Goal: Transaction & Acquisition: Purchase product/service

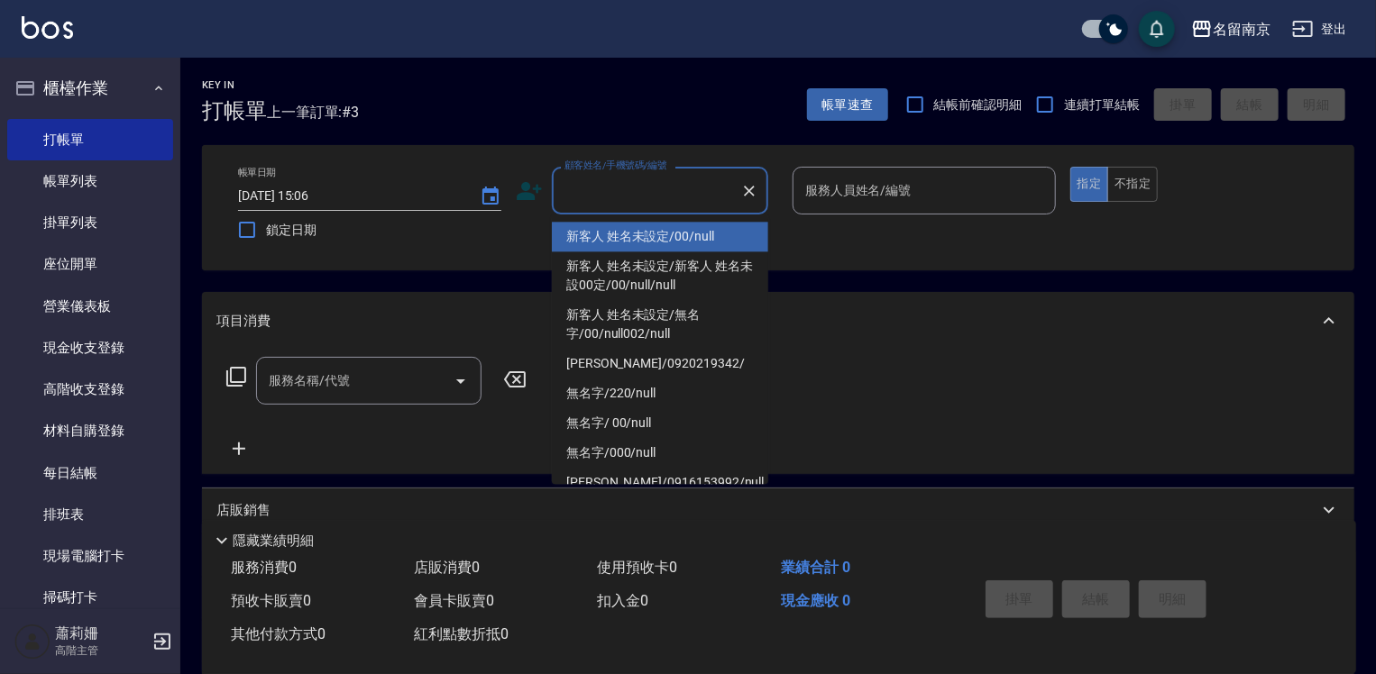
click at [670, 206] on input "顧客姓名/手機號碼/編號" at bounding box center [646, 191] width 173 height 32
type input "新客人 姓名未設定/00/null"
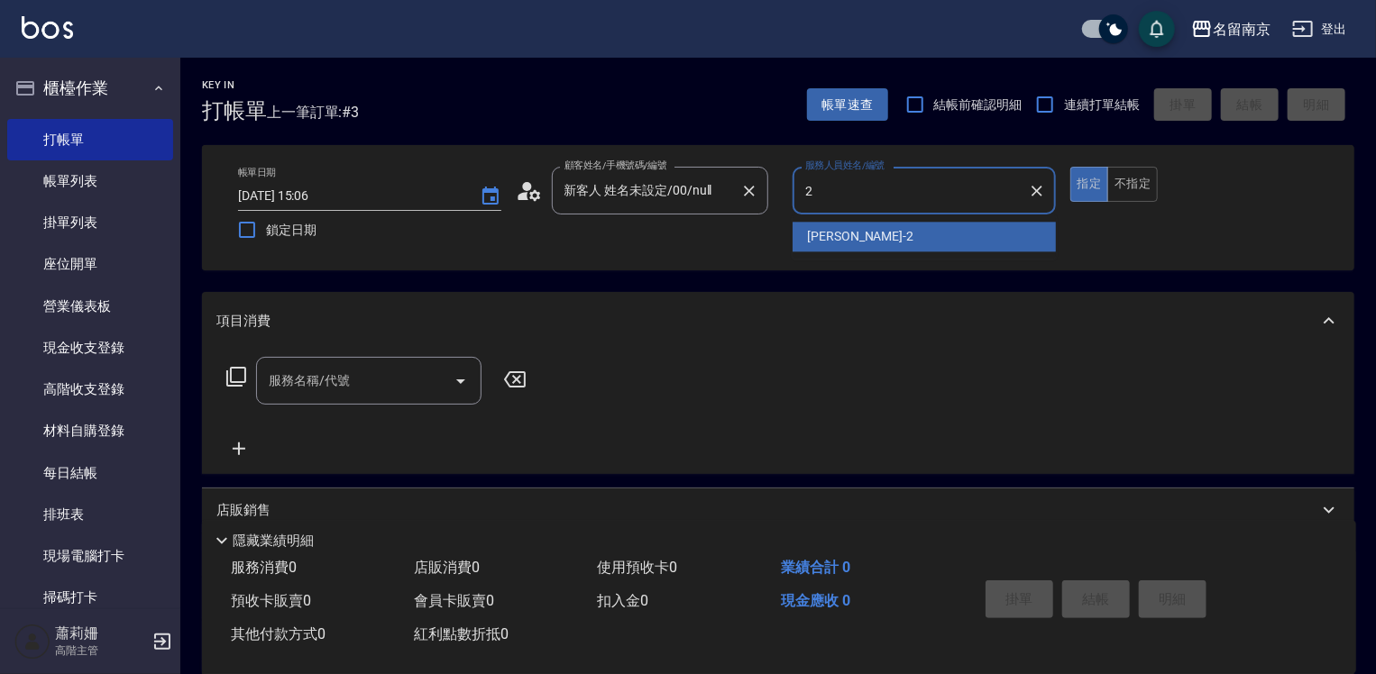
type input "[PERSON_NAME]-2"
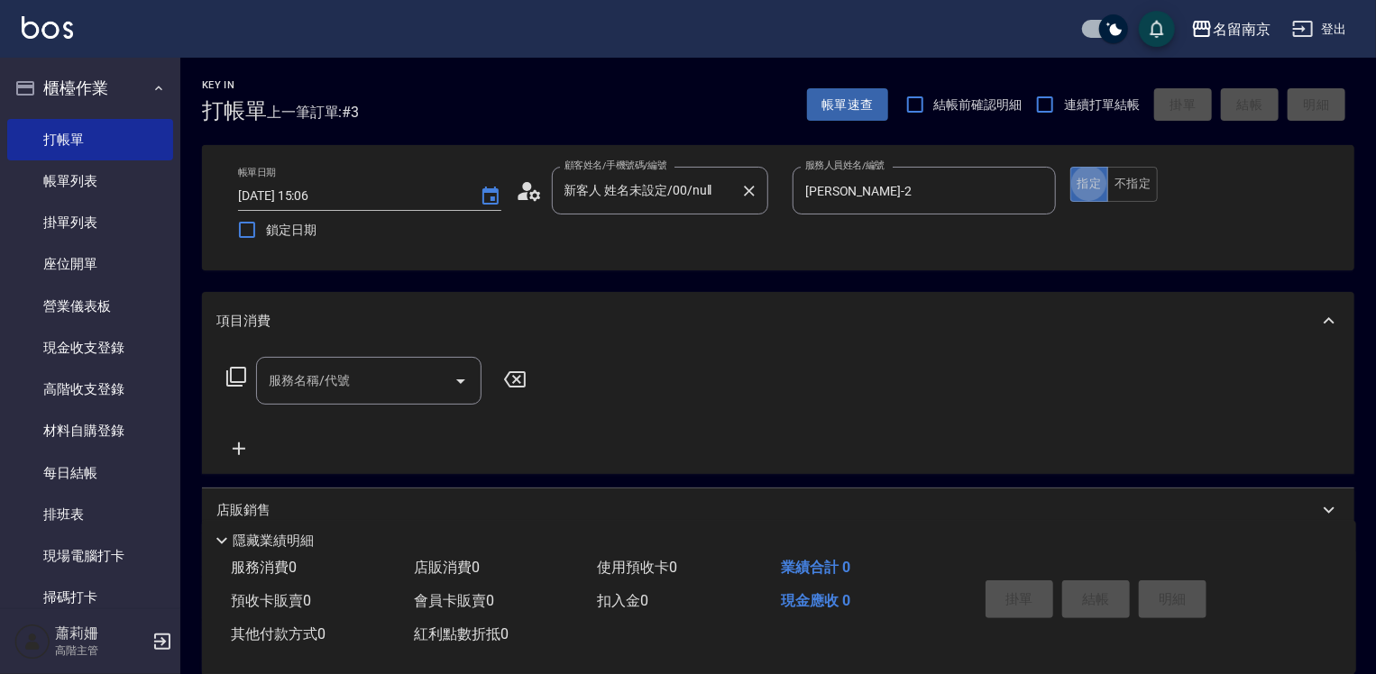
type button "true"
click at [1118, 184] on button "不指定" at bounding box center [1132, 184] width 50 height 35
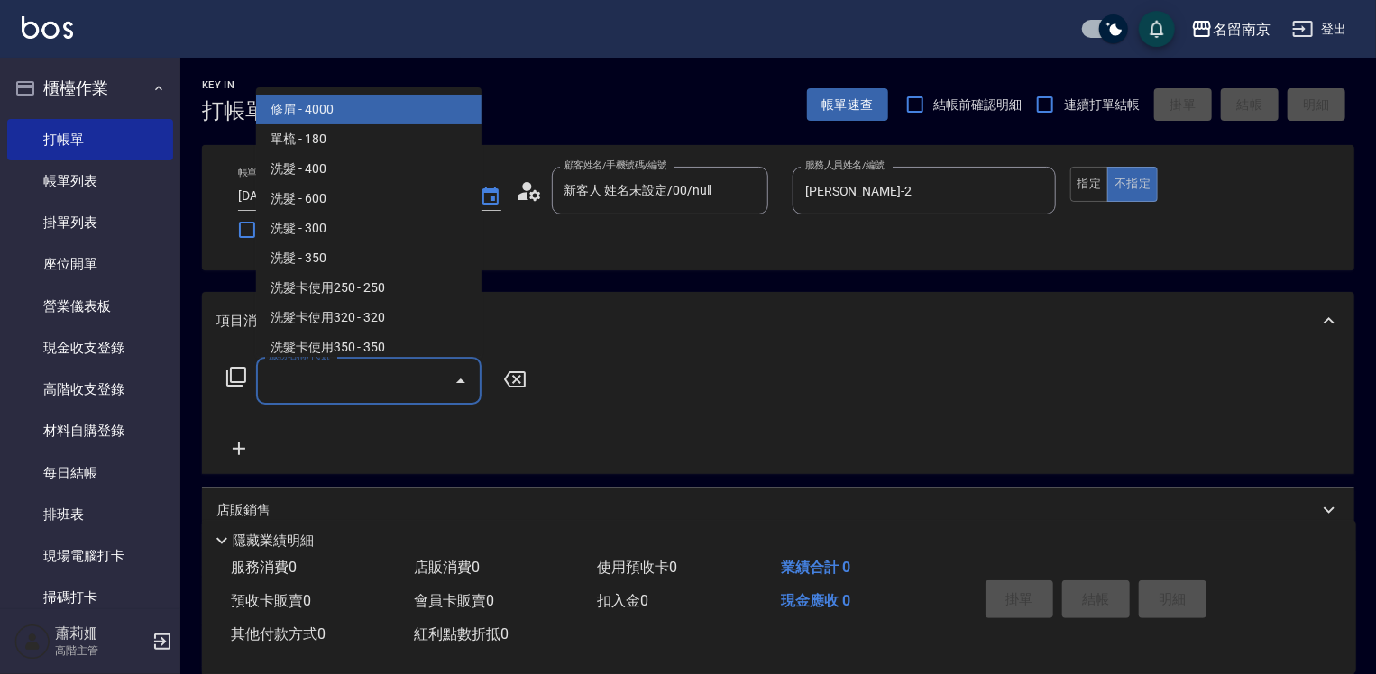
click at [341, 389] on input "服務名稱/代號" at bounding box center [355, 381] width 182 height 32
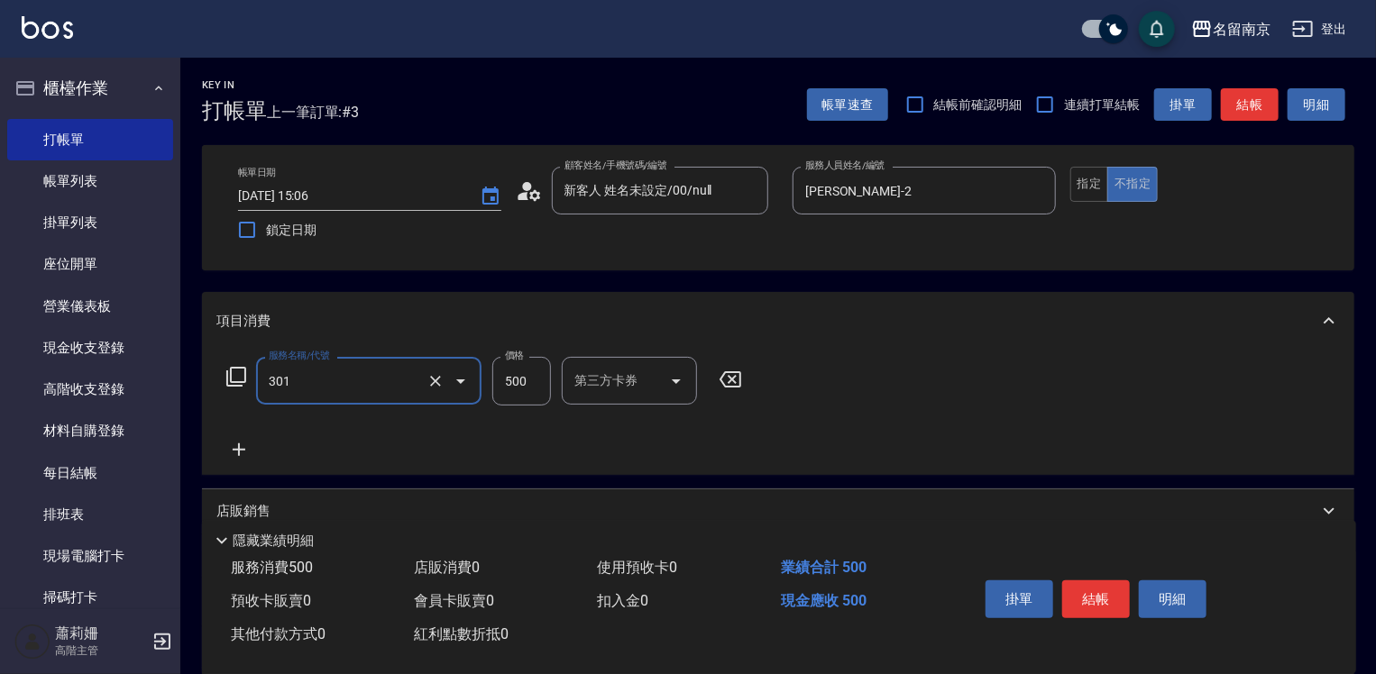
type input "剪髮(301)"
type input "650"
click at [1093, 587] on button "結帳" at bounding box center [1096, 600] width 68 height 38
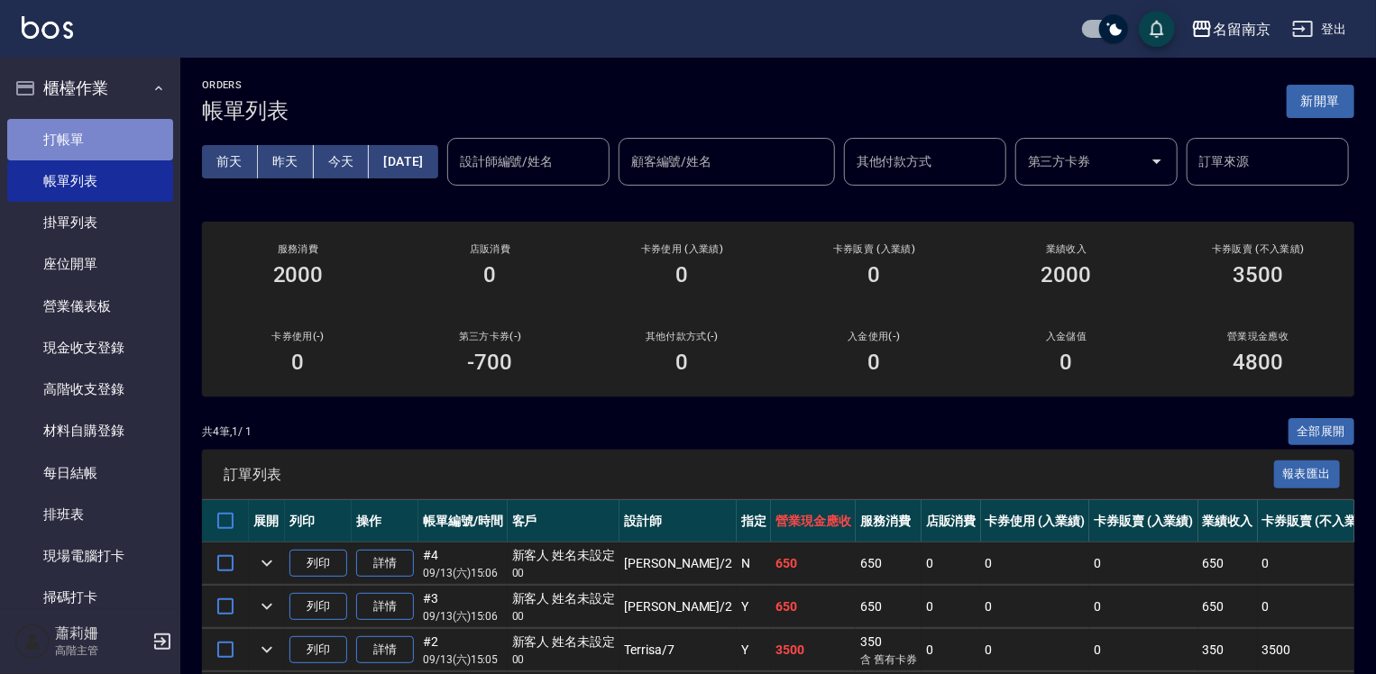
click at [98, 130] on link "打帳單" at bounding box center [90, 139] width 166 height 41
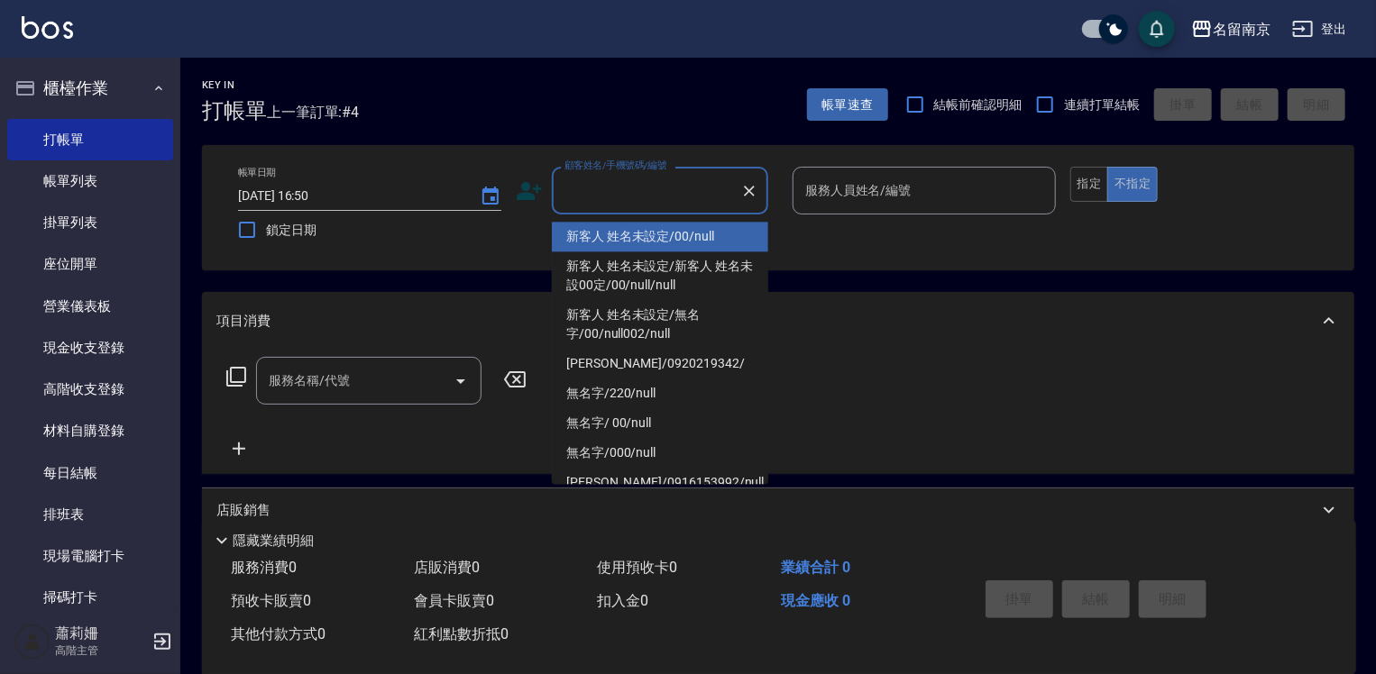
click at [635, 185] on input "顧客姓名/手機號碼/編號" at bounding box center [646, 191] width 173 height 32
type input "新客人 姓名未設定/00/null"
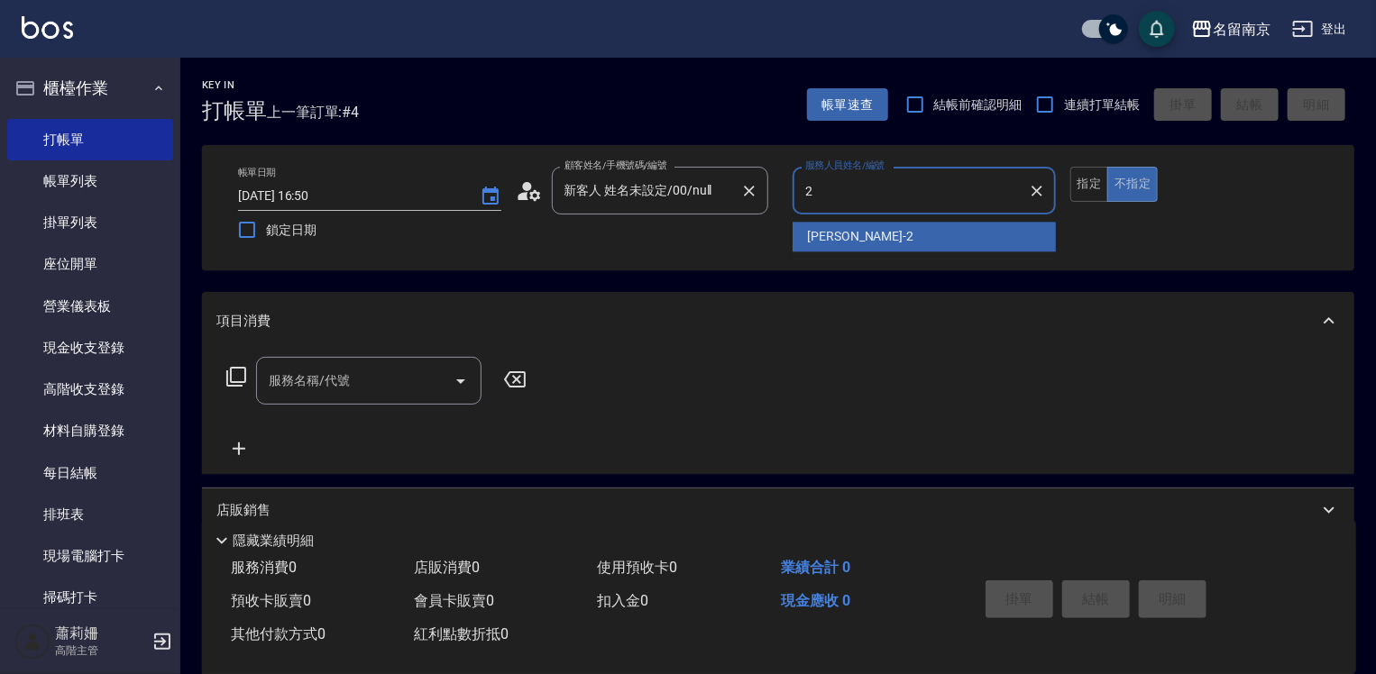
type input "[PERSON_NAME]-2"
type button "false"
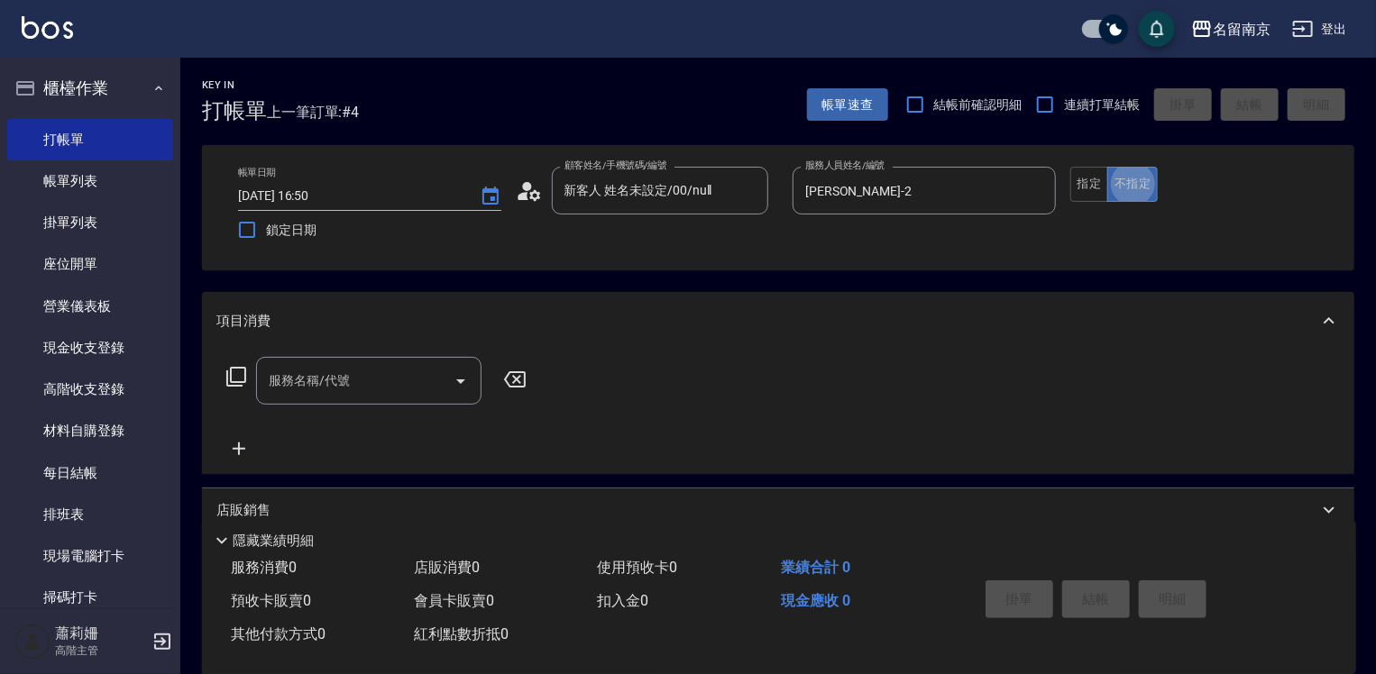
drag, startPoint x: 269, startPoint y: 388, endPoint x: 279, endPoint y: 388, distance: 9.9
click at [275, 388] on input "服務名稱/代號" at bounding box center [355, 381] width 182 height 32
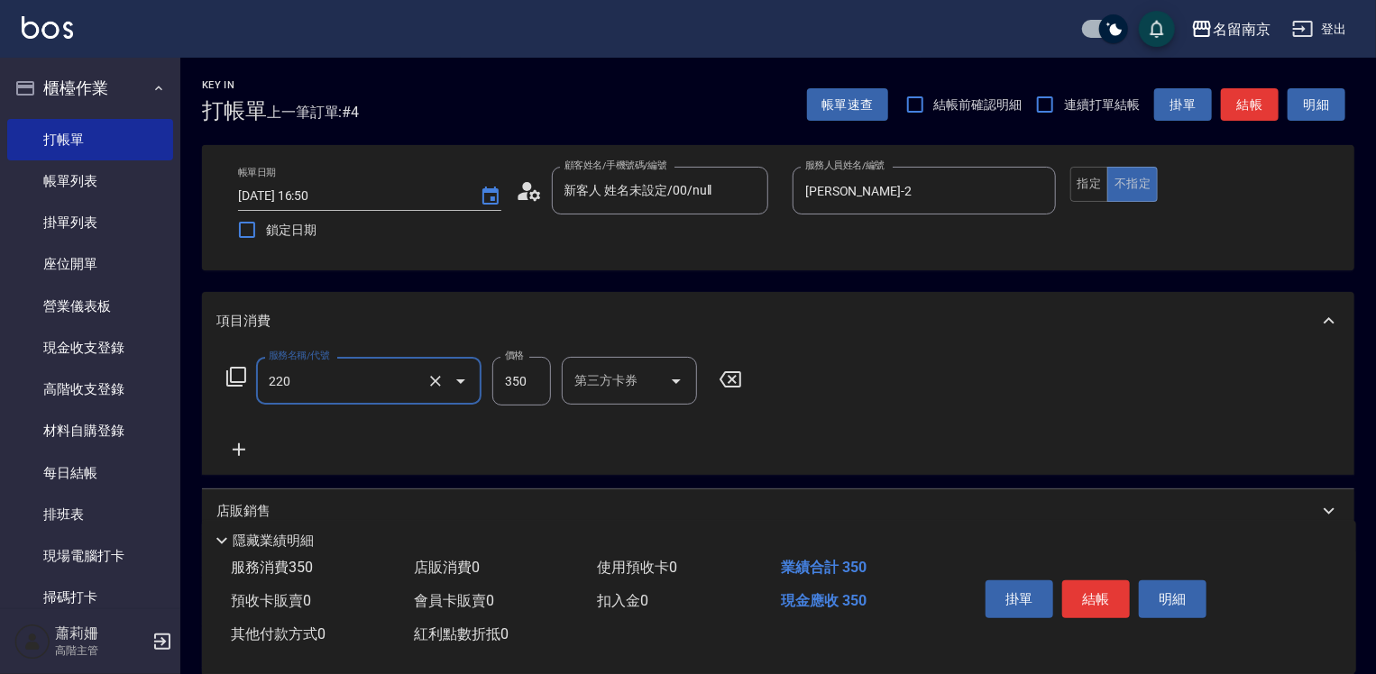
type input "洗髮(220)"
click at [440, 379] on icon "Clear" at bounding box center [435, 381] width 18 height 18
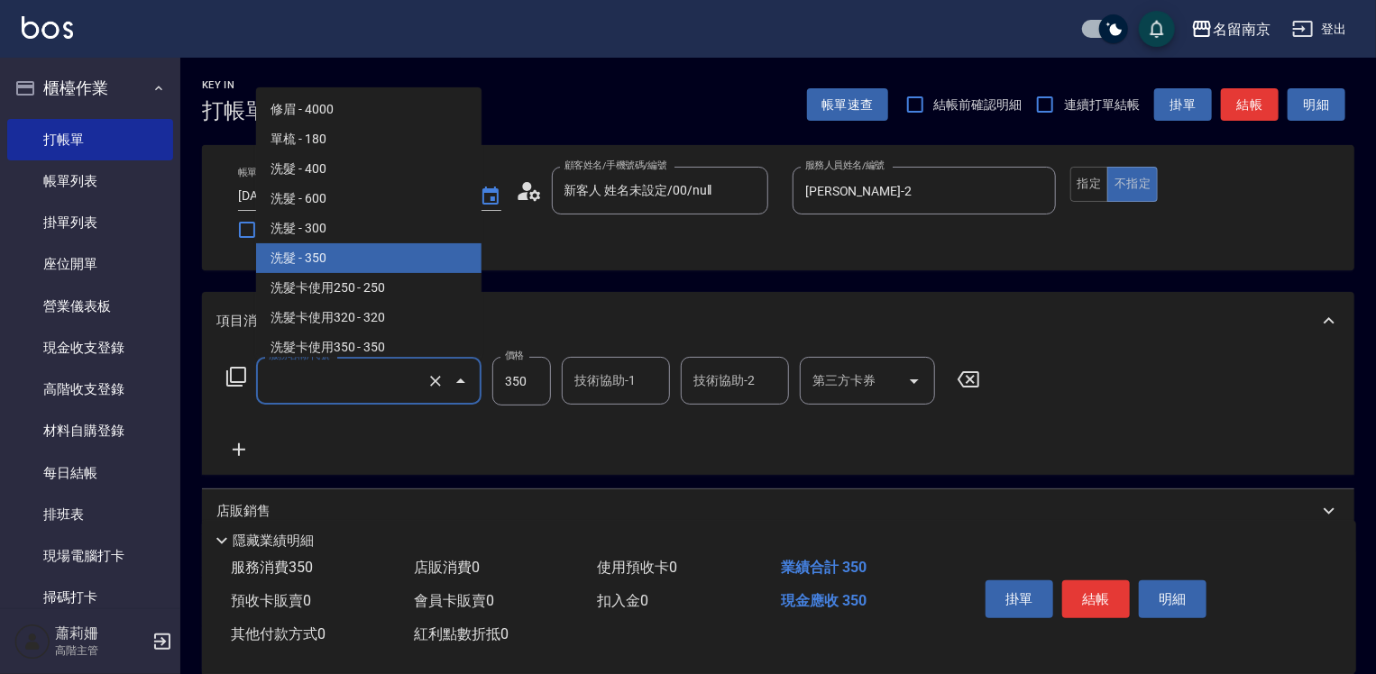
click at [390, 387] on input "服務名稱/代號" at bounding box center [343, 381] width 159 height 32
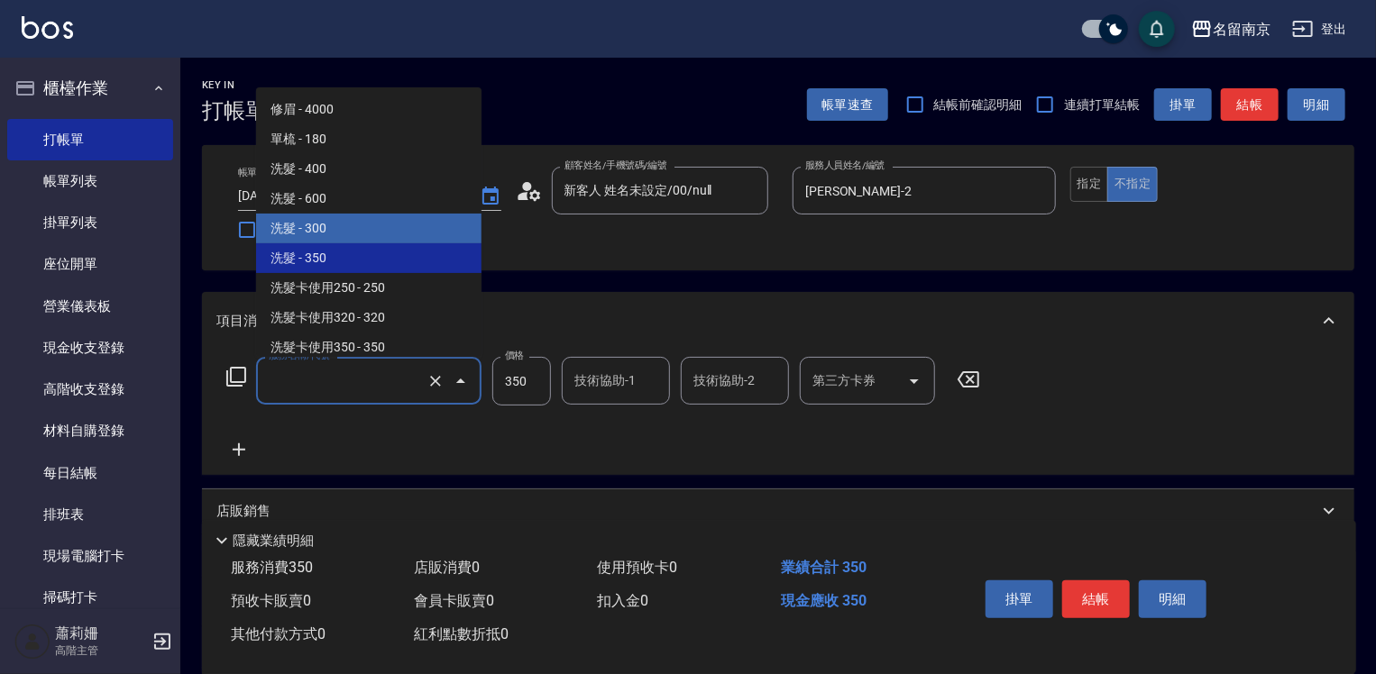
click at [378, 224] on span "洗髮 - 300" at bounding box center [368, 229] width 225 height 30
type input "洗髮(219)"
type input "300"
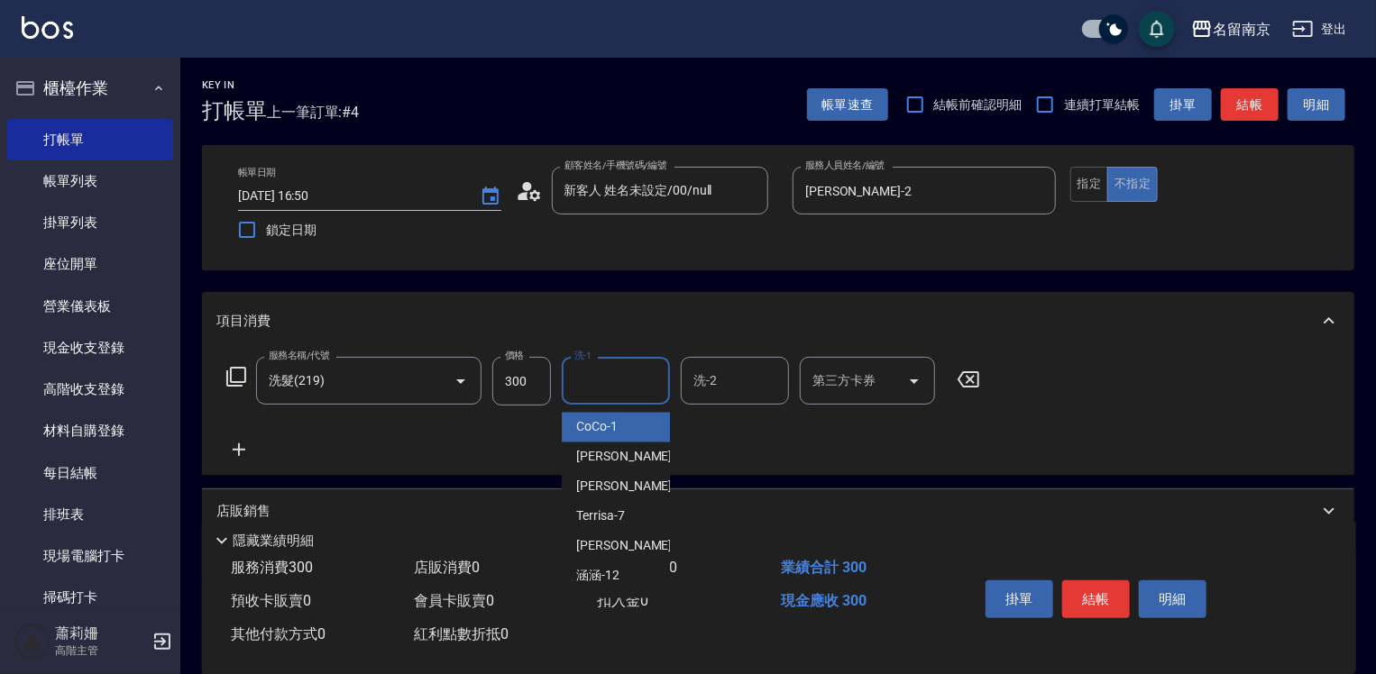
click at [612, 393] on input "洗-1" at bounding box center [616, 381] width 92 height 32
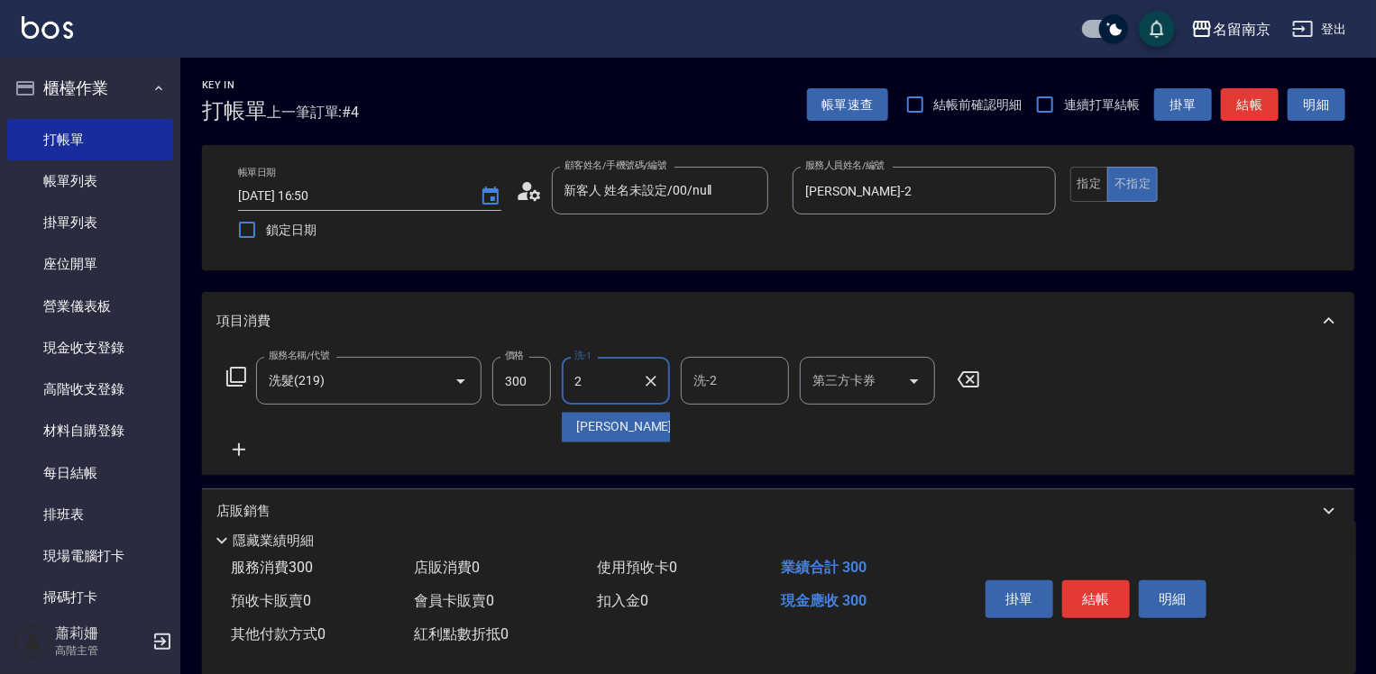
type input "[PERSON_NAME]-2"
click at [232, 442] on icon at bounding box center [238, 450] width 45 height 22
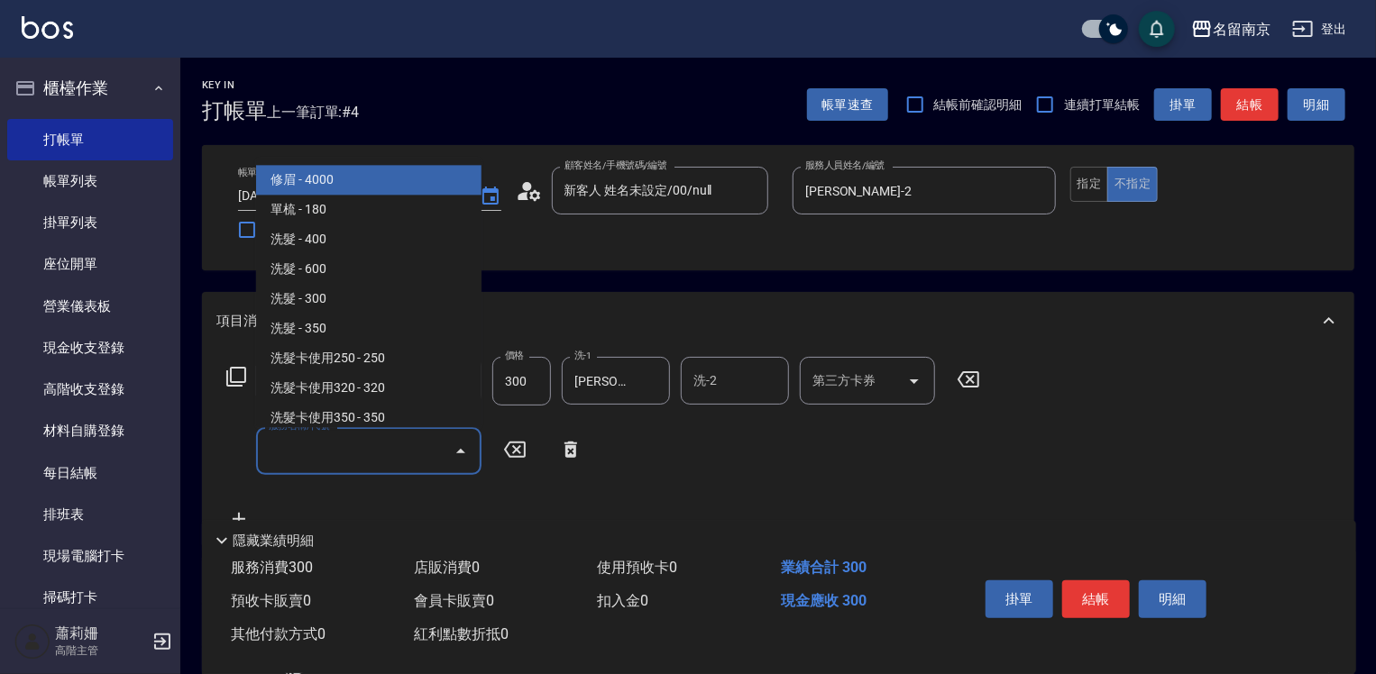
click at [296, 454] on input "服務名稱/代號" at bounding box center [355, 451] width 182 height 32
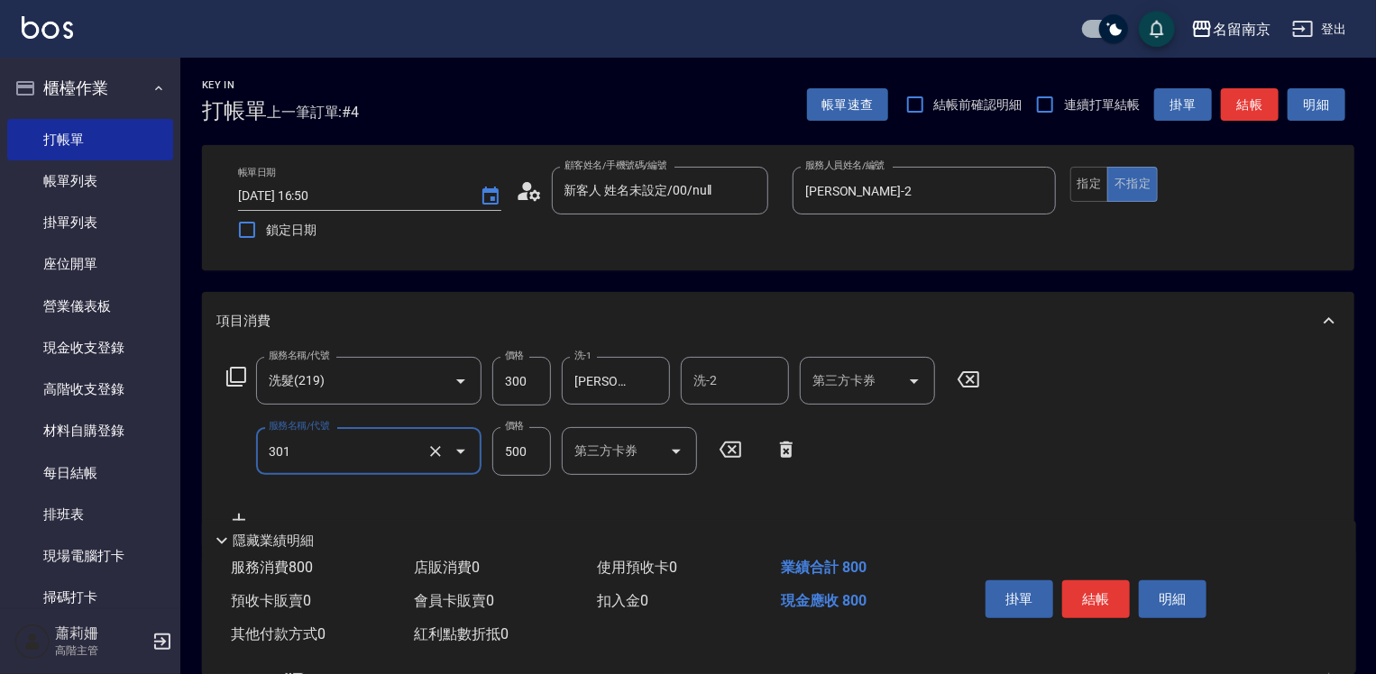
type input "剪髮(301)"
type input "650"
click at [1084, 595] on button "結帳" at bounding box center [1096, 600] width 68 height 38
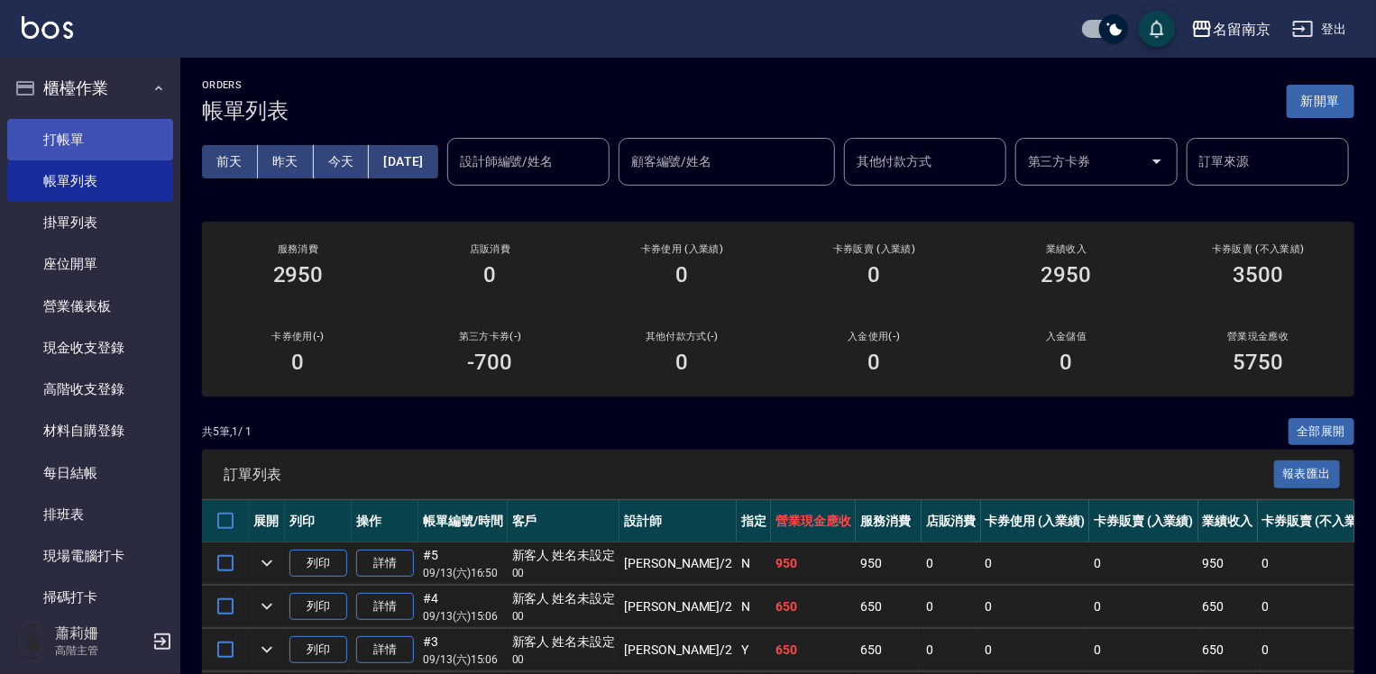
click at [114, 130] on link "打帳單" at bounding box center [90, 139] width 166 height 41
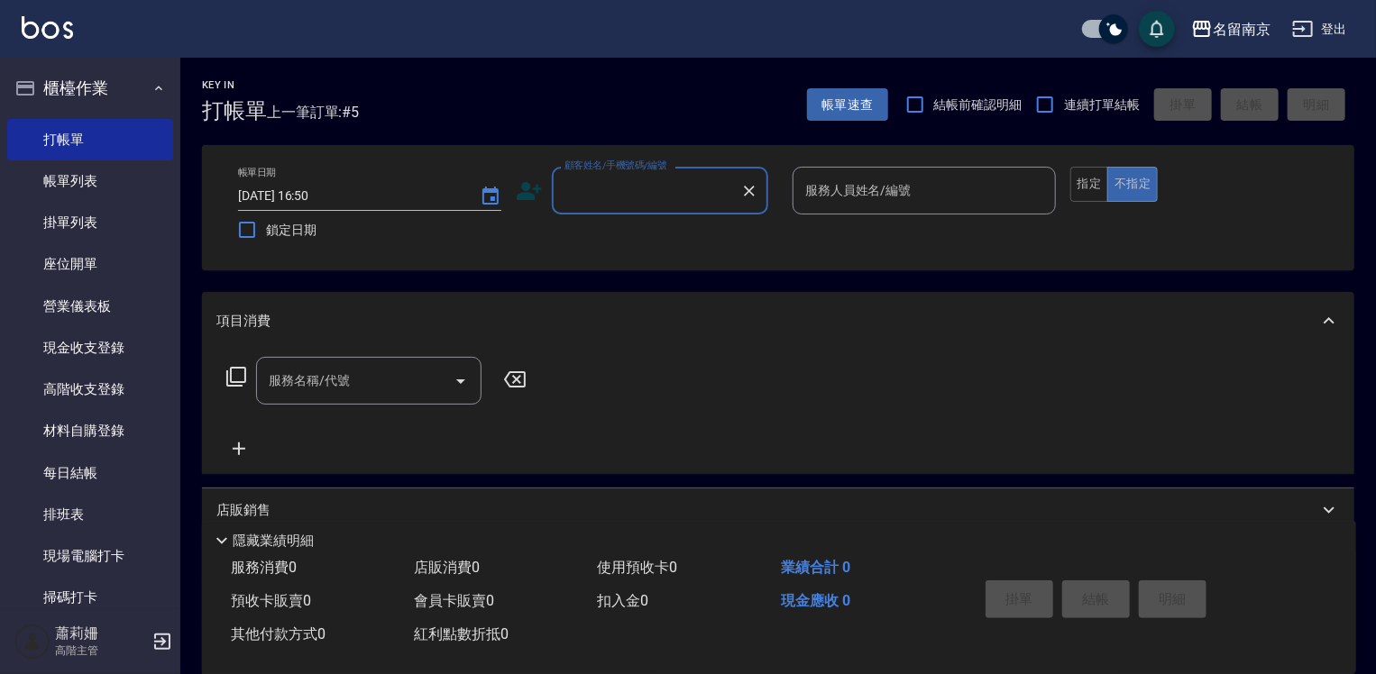
click at [671, 184] on input "顧客姓名/手機號碼/編號" at bounding box center [646, 191] width 173 height 32
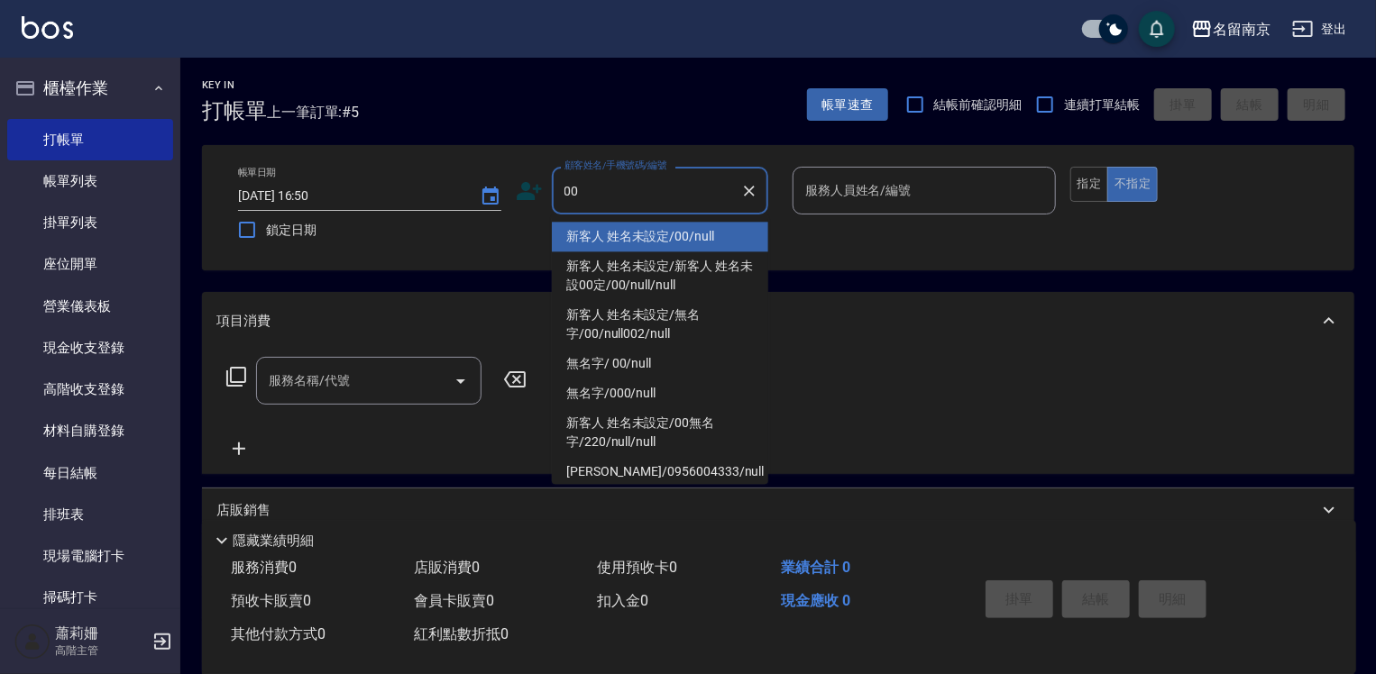
type input "新客人 姓名未設定/00/null"
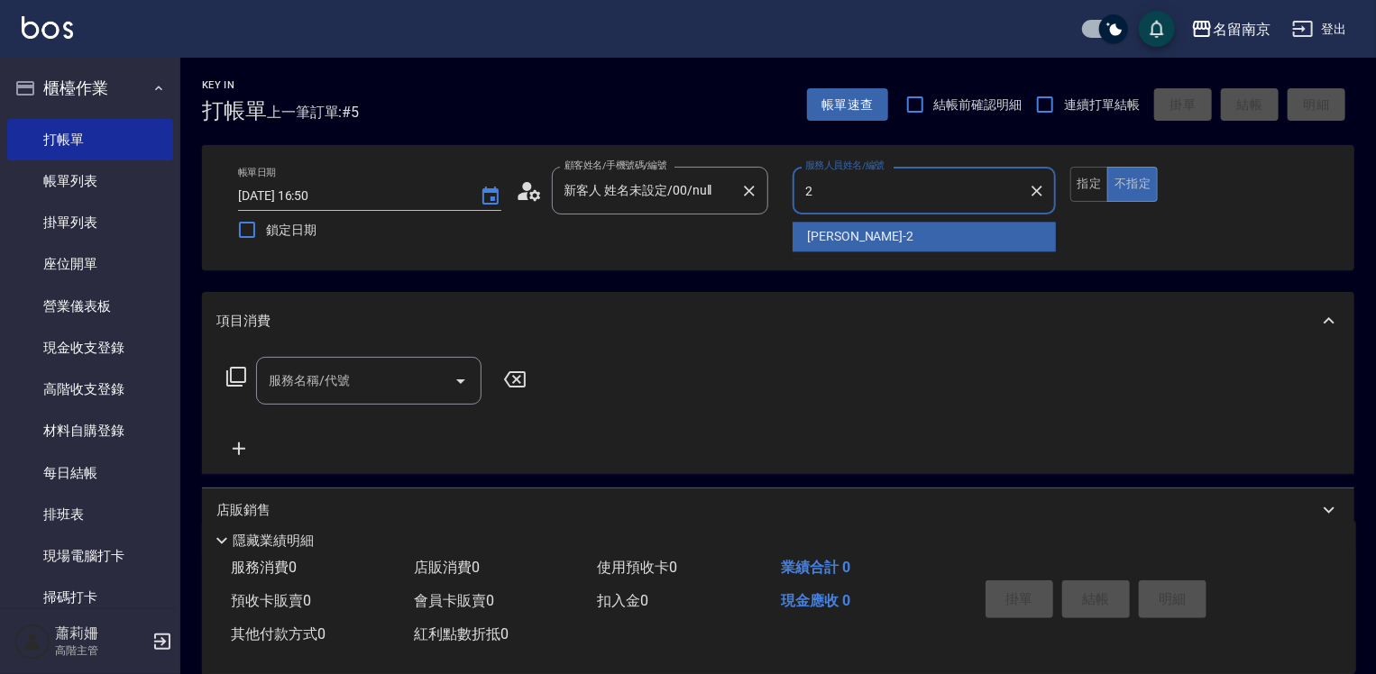
type input "2"
type button "false"
type input "[PERSON_NAME]-2"
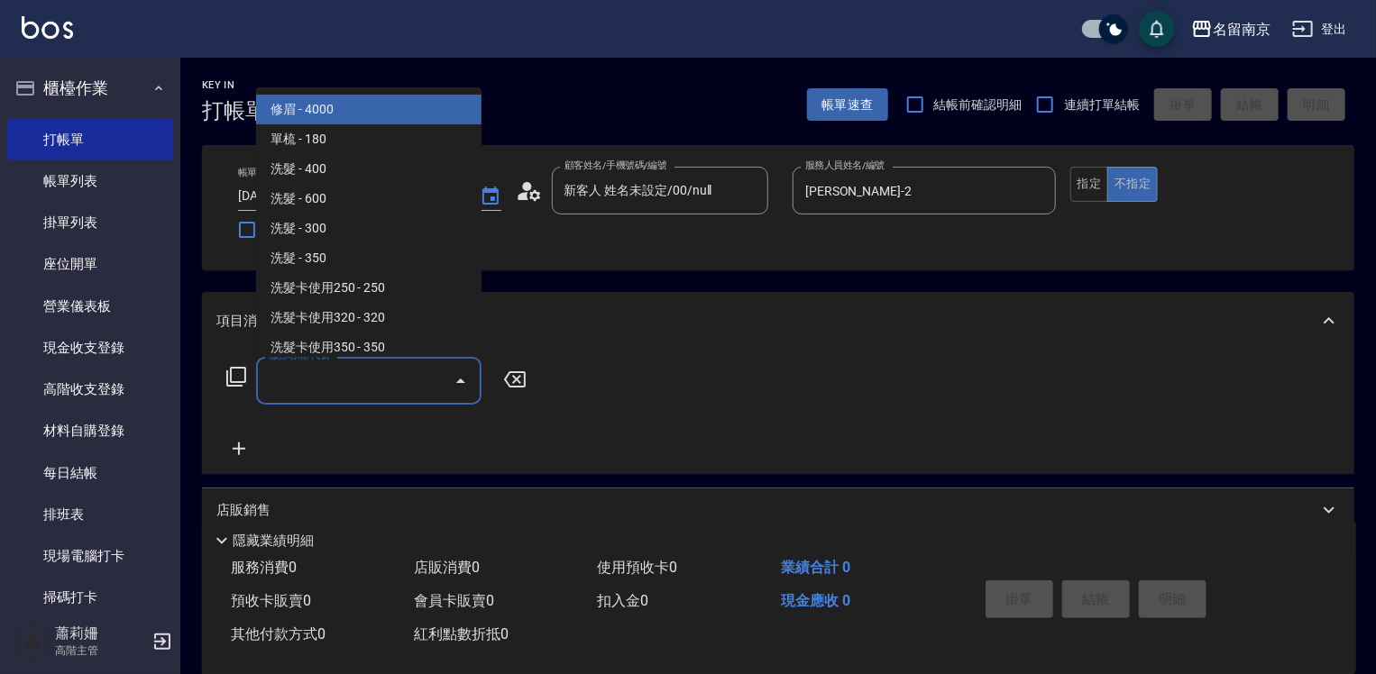
click at [406, 383] on input "服務名稱/代號" at bounding box center [355, 381] width 182 height 32
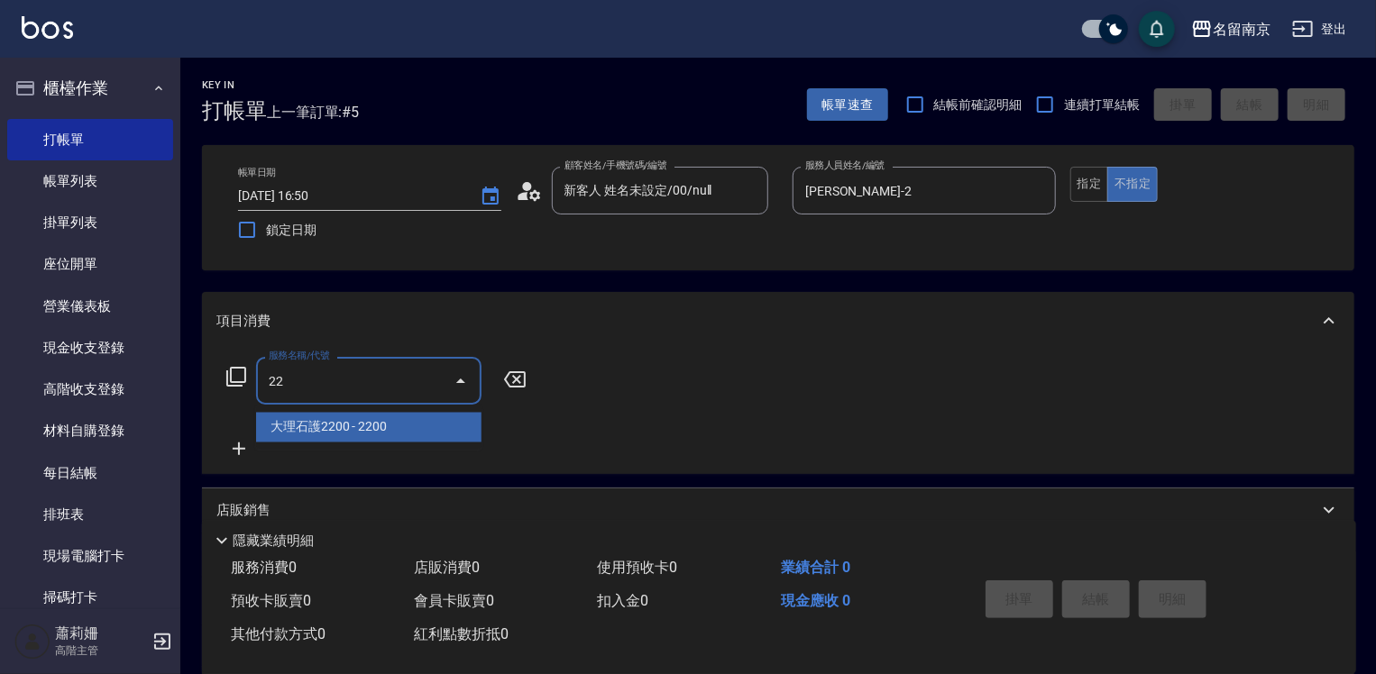
type input "220"
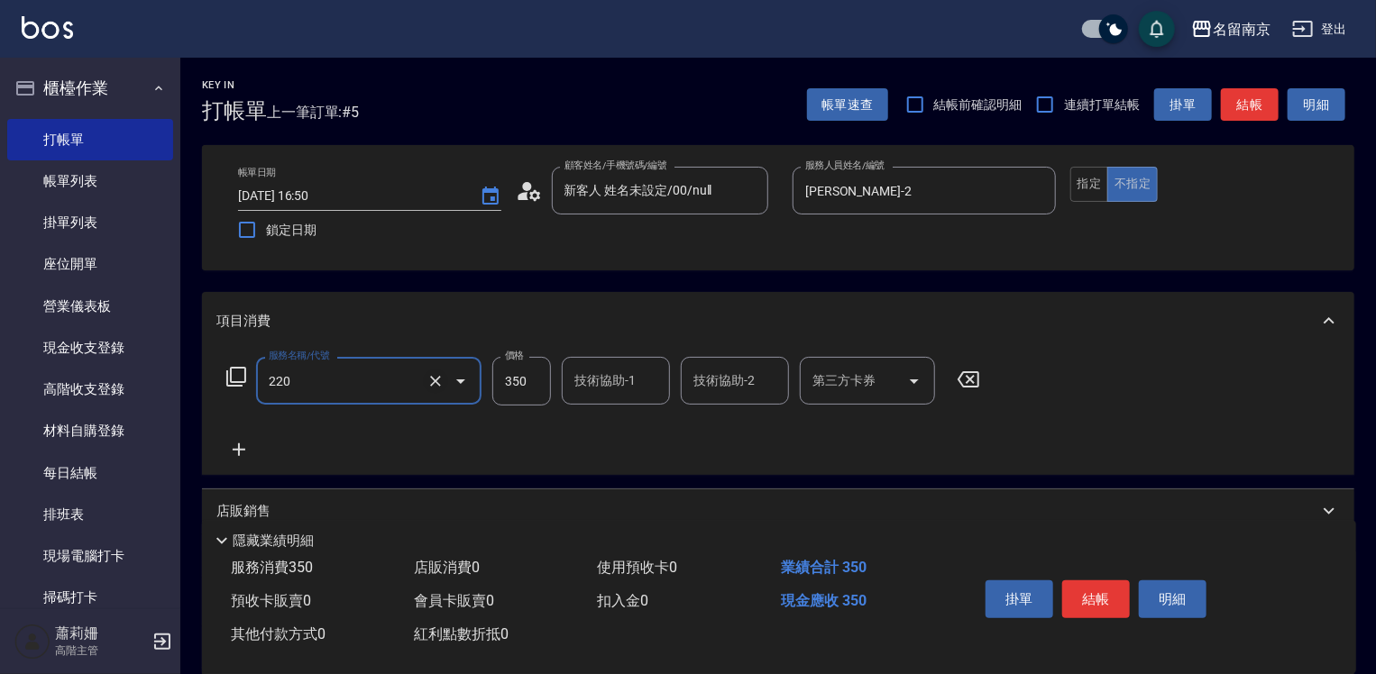
click at [433, 380] on icon "Clear" at bounding box center [435, 381] width 18 height 18
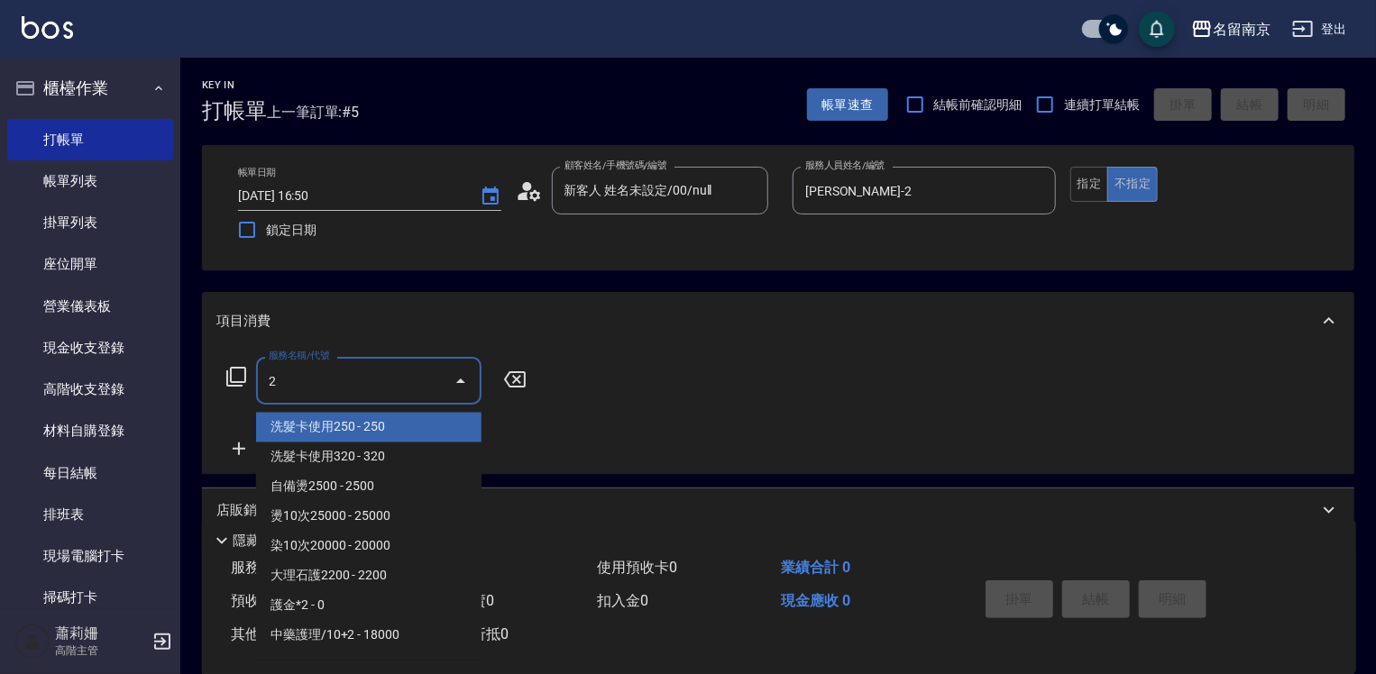
type input "2"
click at [233, 368] on icon at bounding box center [236, 377] width 20 height 20
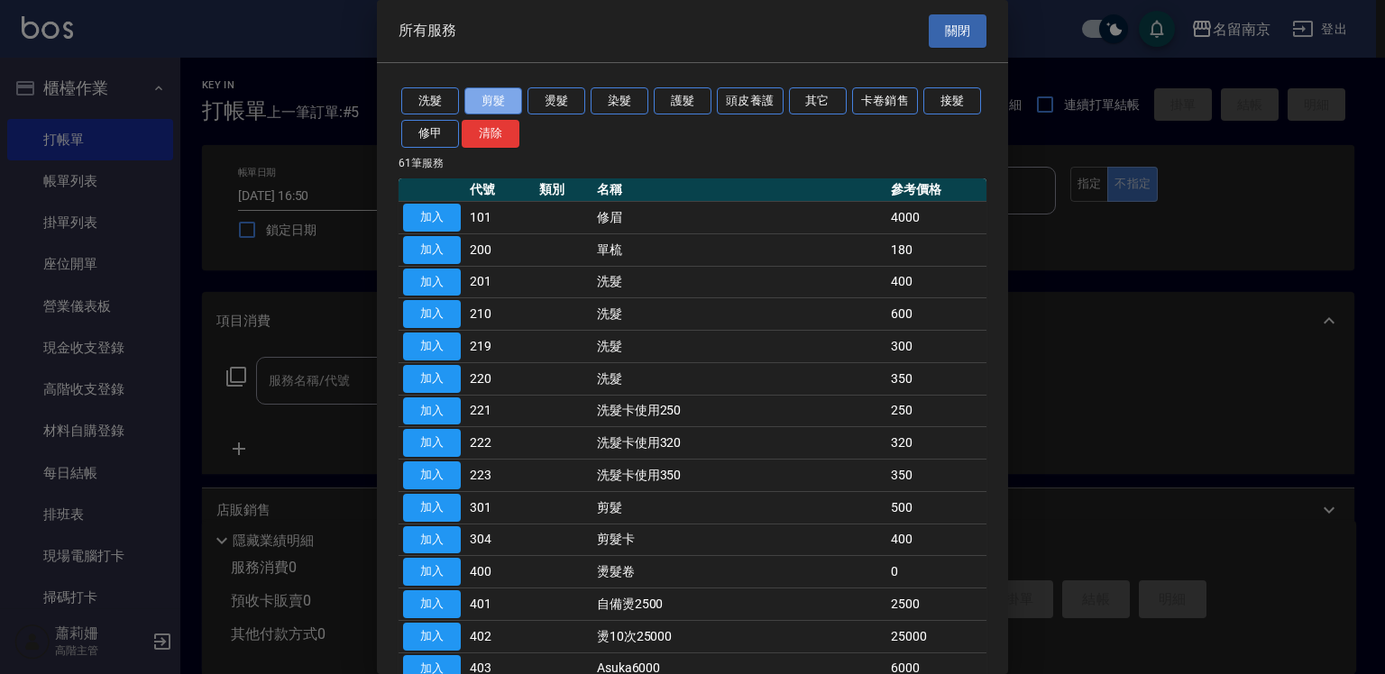
click at [500, 105] on button "剪髮" at bounding box center [493, 101] width 58 height 28
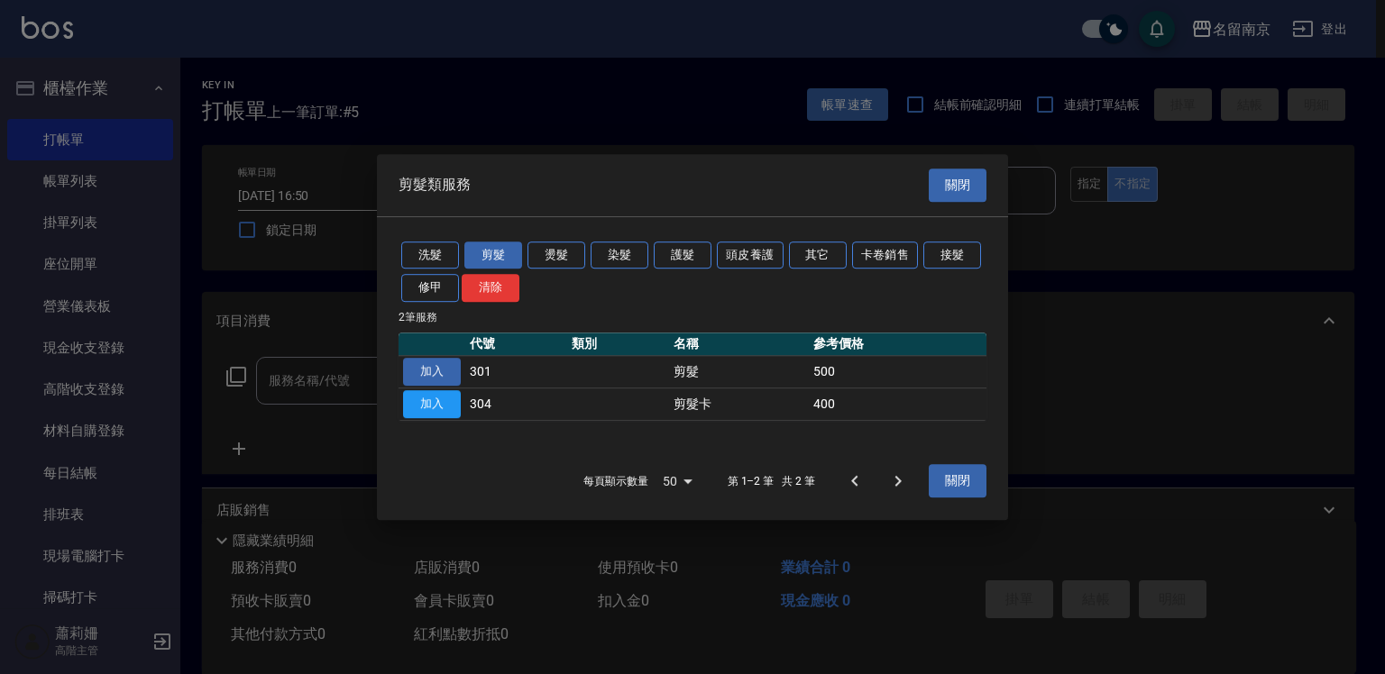
drag, startPoint x: 436, startPoint y: 375, endPoint x: 626, endPoint y: 350, distance: 191.9
click at [436, 375] on button "加入" at bounding box center [432, 372] width 58 height 28
type input "剪髮(301)"
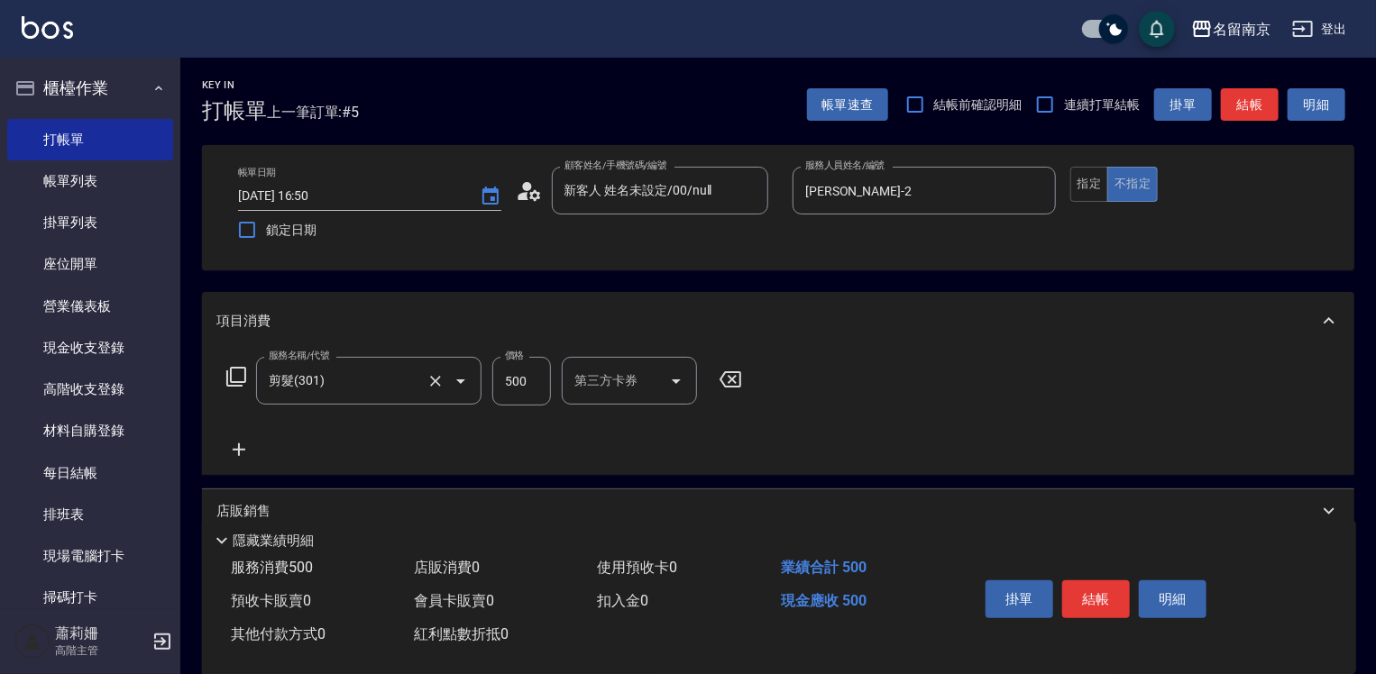
drag, startPoint x: 734, startPoint y: 379, endPoint x: 847, endPoint y: 325, distance: 126.2
click at [847, 325] on div "項目消費 服務名稱/代號 剪髮(301) 服務名稱/代號 價格 500 價格 第三方卡券 第三方卡券" at bounding box center [778, 383] width 1152 height 183
click at [513, 381] on input "500" at bounding box center [521, 381] width 59 height 49
type input "650"
drag, startPoint x: 241, startPoint y: 448, endPoint x: 245, endPoint y: 381, distance: 66.9
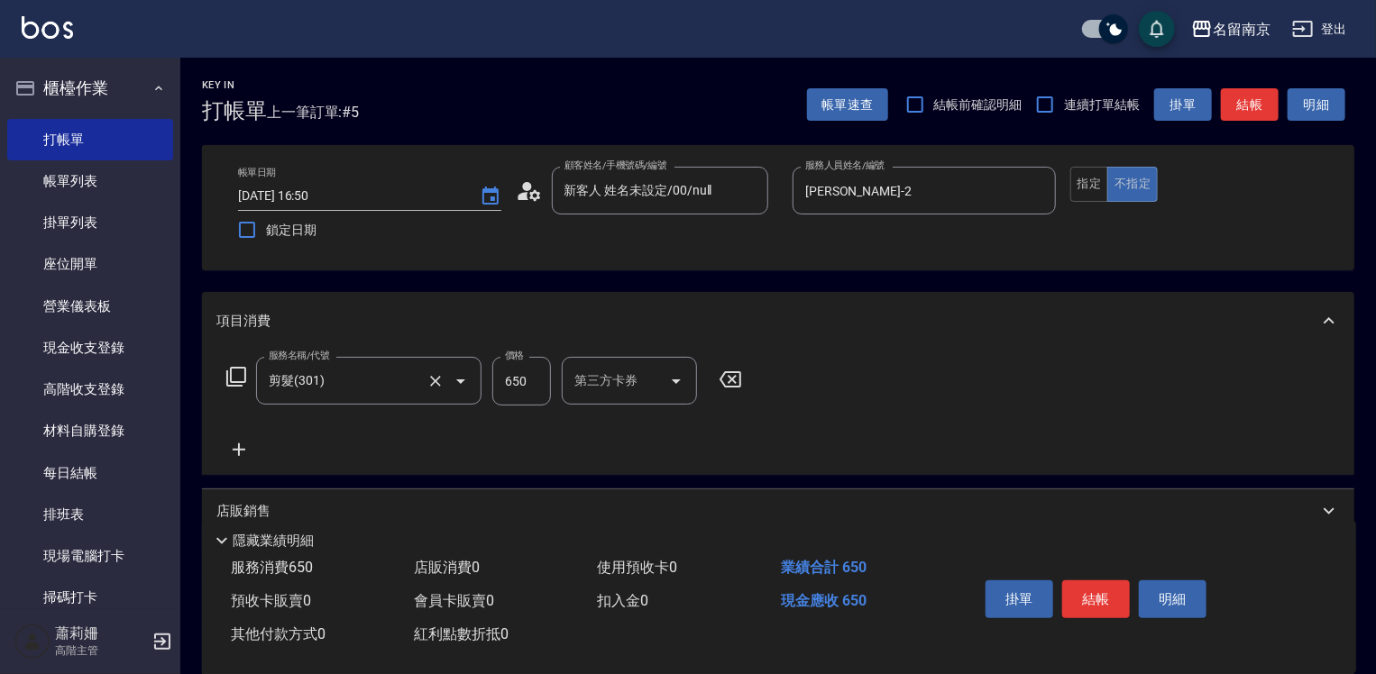
click at [242, 447] on icon at bounding box center [238, 450] width 45 height 22
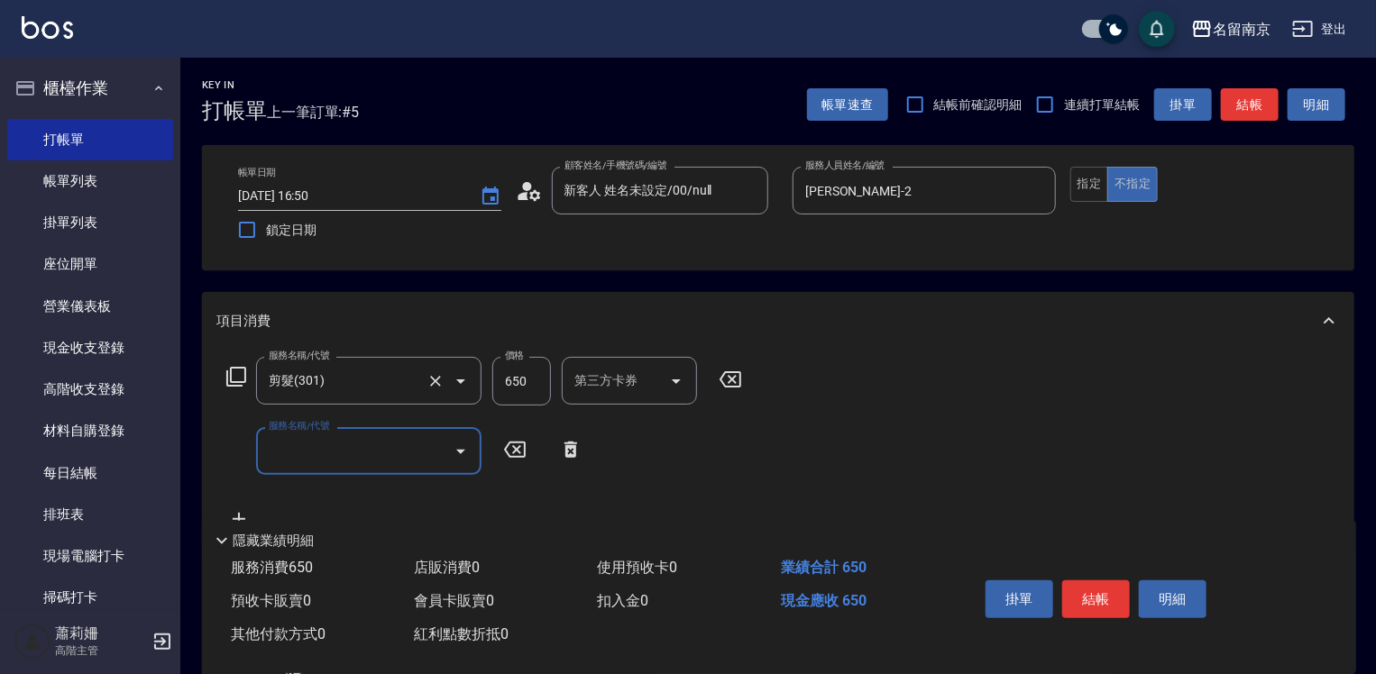
click at [238, 371] on icon at bounding box center [236, 377] width 22 height 22
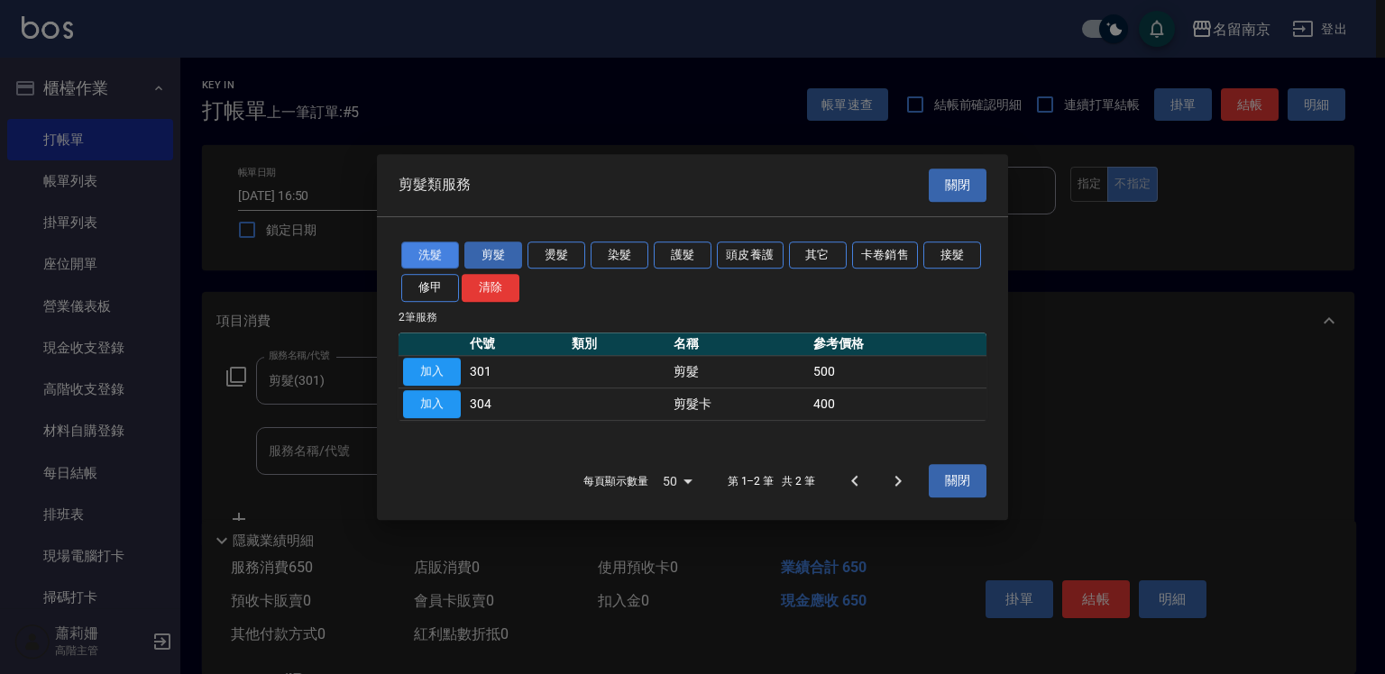
click at [417, 251] on button "洗髮" at bounding box center [430, 256] width 58 height 28
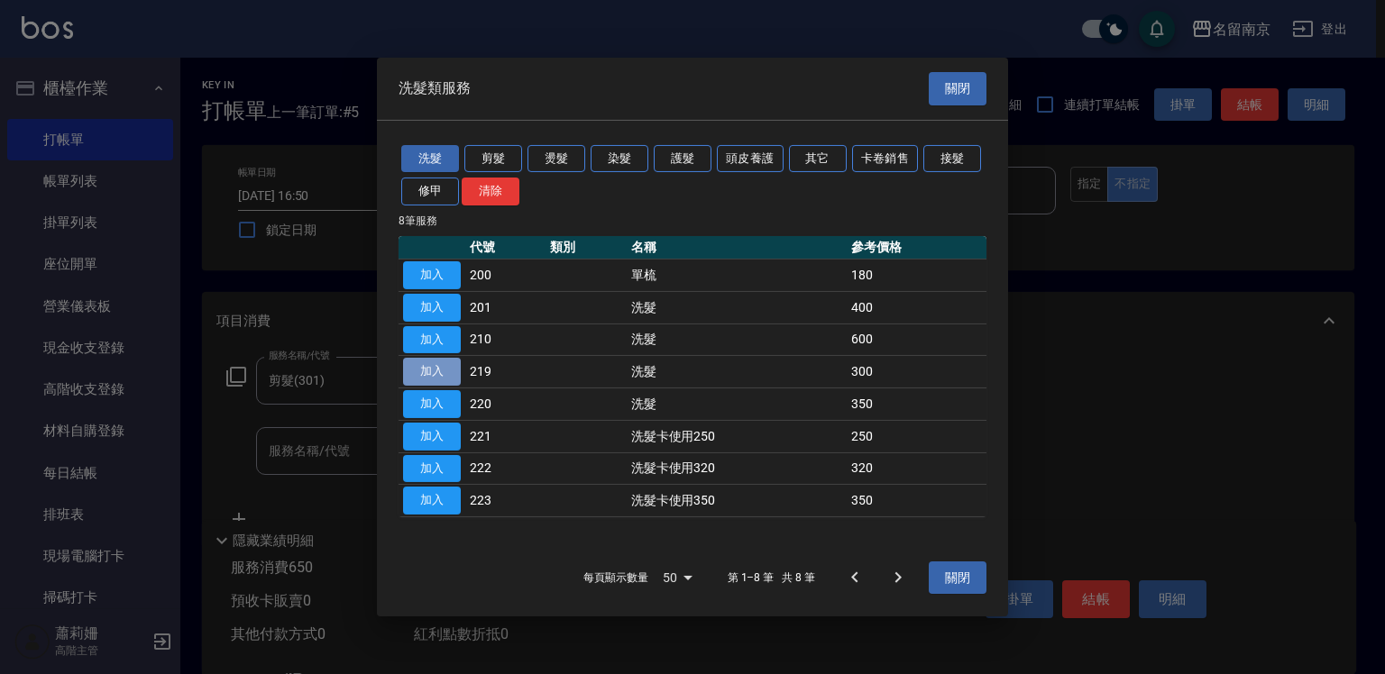
click at [425, 374] on button "加入" at bounding box center [432, 372] width 58 height 28
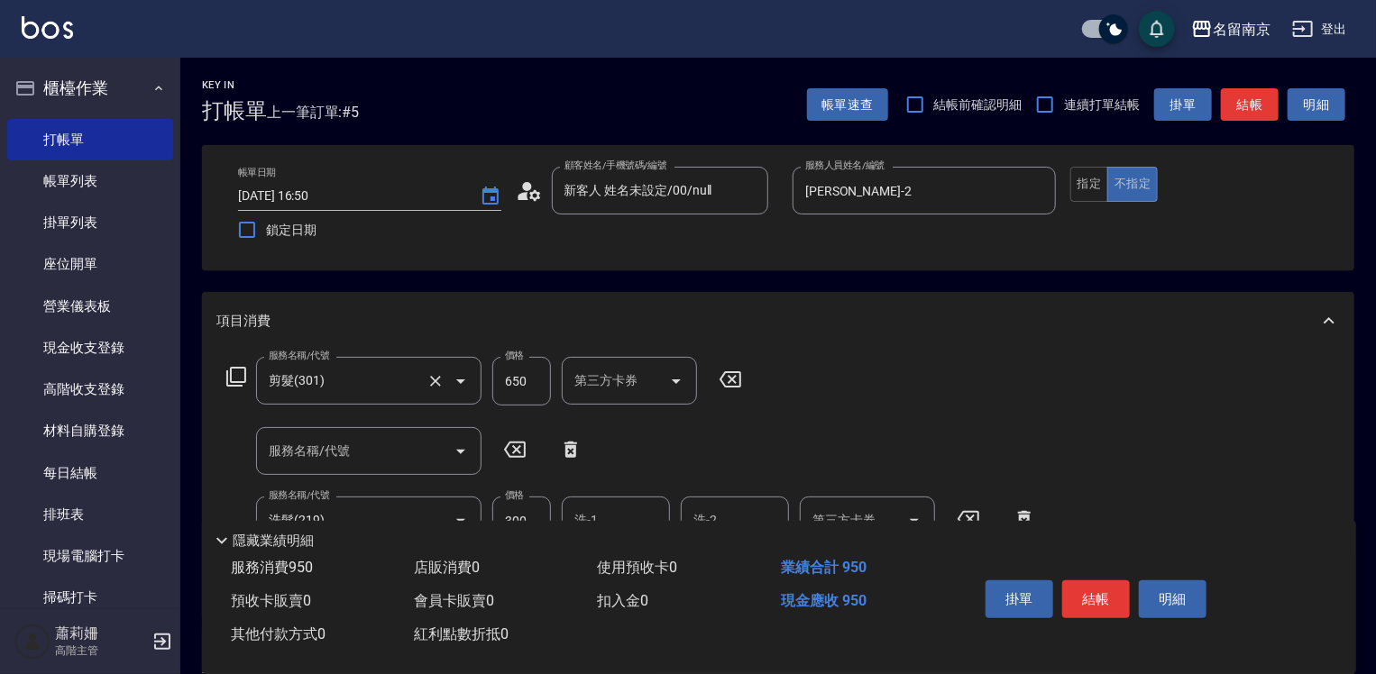
scroll to position [180, 0]
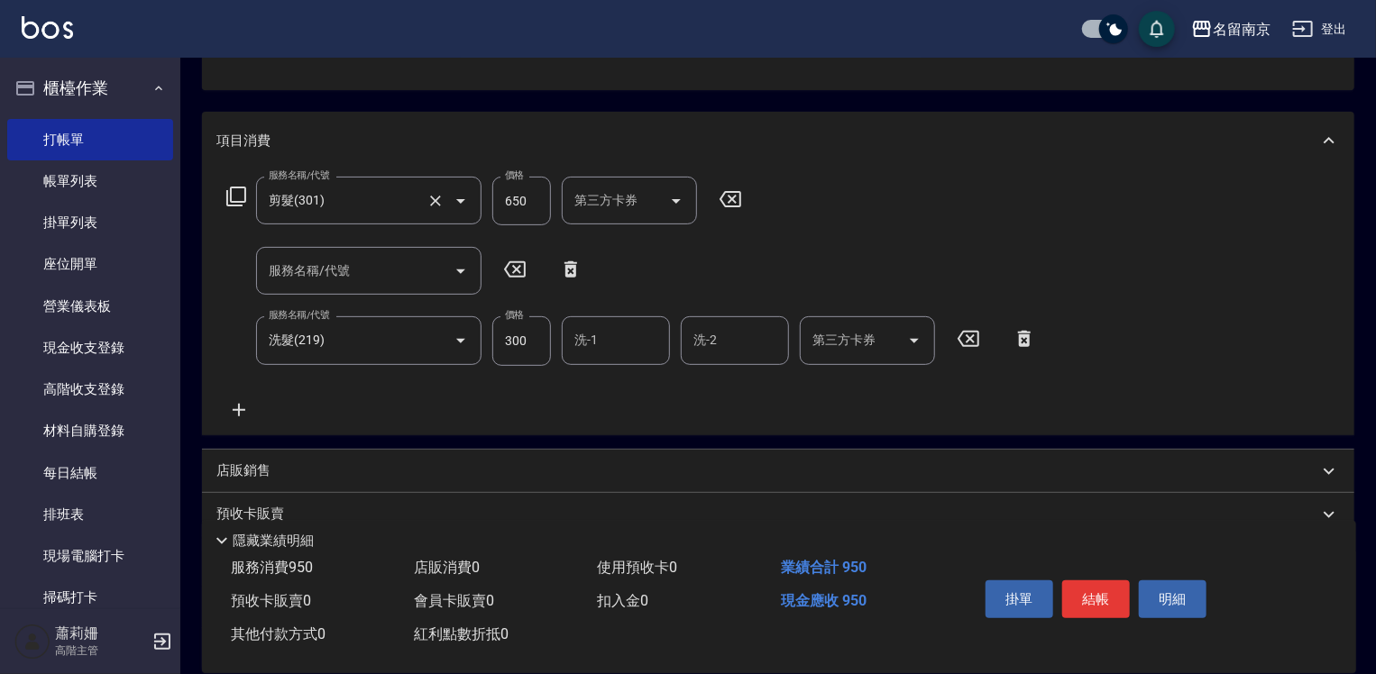
click at [598, 350] on input "洗-1" at bounding box center [616, 341] width 92 height 32
type input "[PERSON_NAME]-2"
click at [1115, 599] on button "結帳" at bounding box center [1096, 600] width 68 height 38
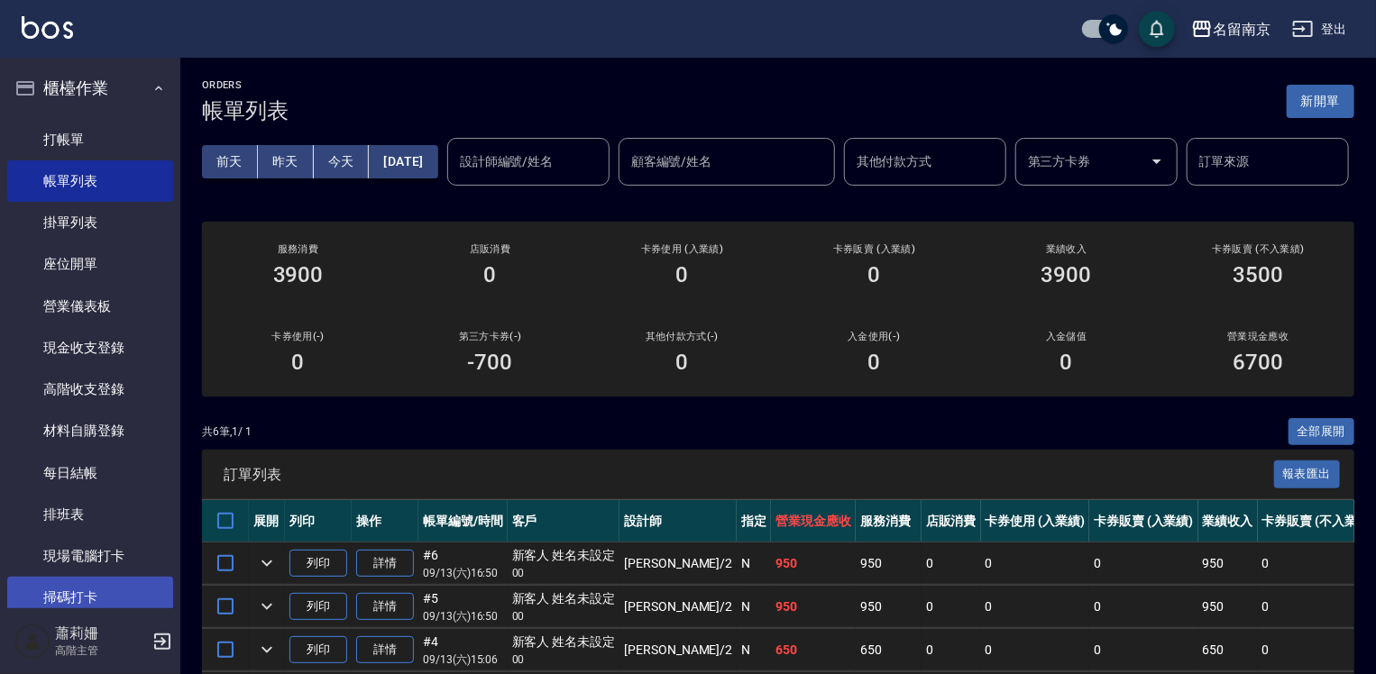
scroll to position [270, 0]
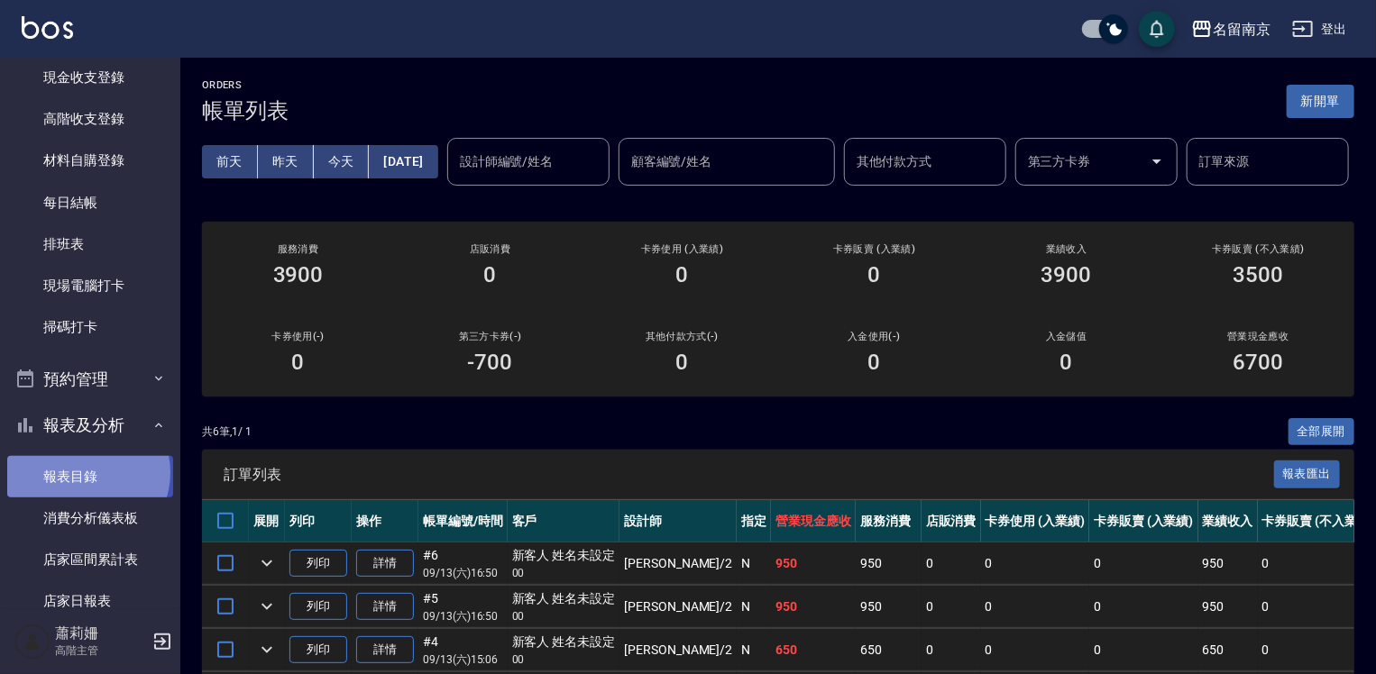
click at [87, 472] on link "報表目錄" at bounding box center [90, 476] width 166 height 41
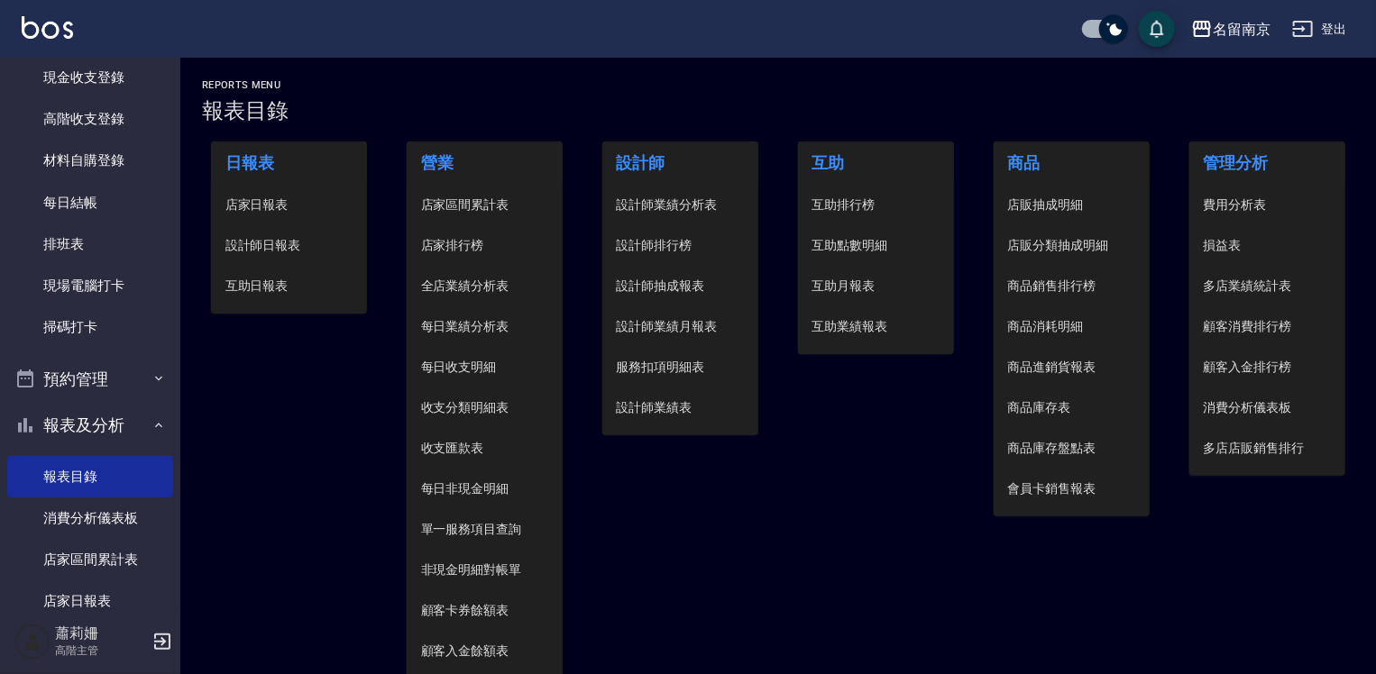
click at [263, 231] on li "設計師日報表" at bounding box center [289, 245] width 157 height 41
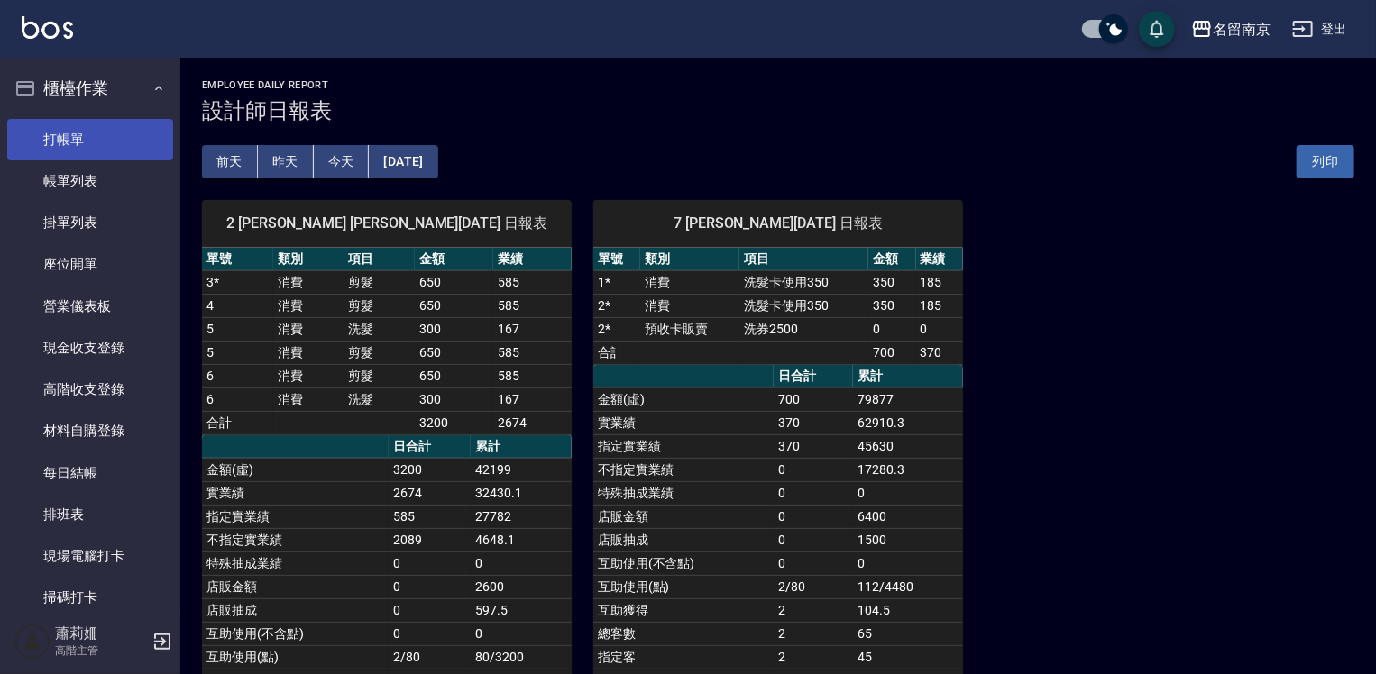
click at [123, 143] on link "打帳單" at bounding box center [90, 139] width 166 height 41
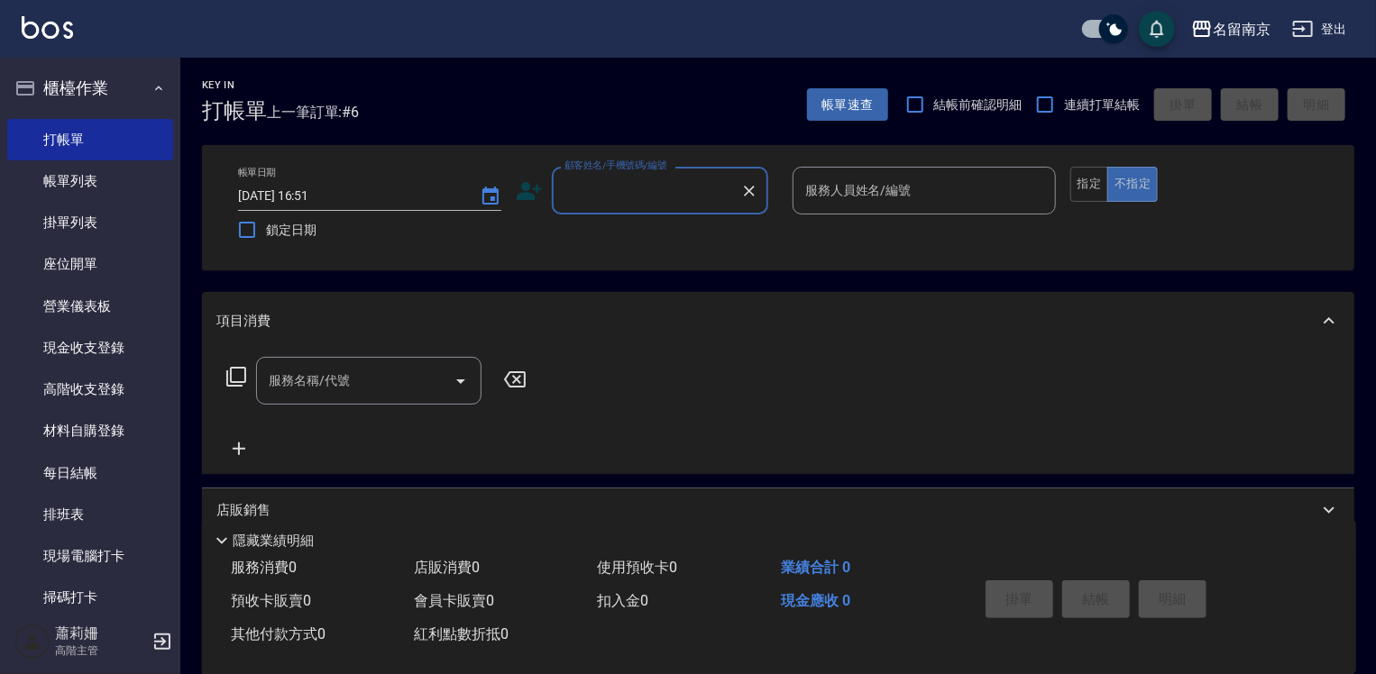
scroll to position [270, 0]
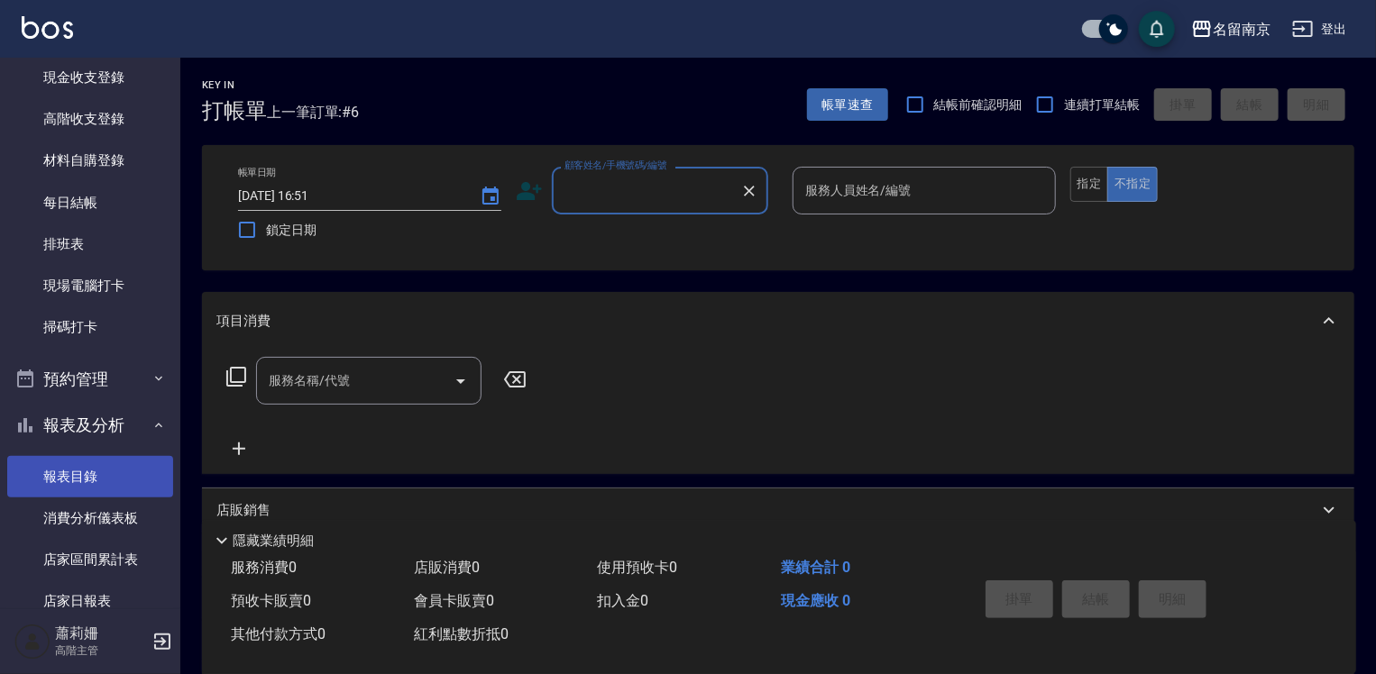
click at [75, 485] on link "報表目錄" at bounding box center [90, 476] width 166 height 41
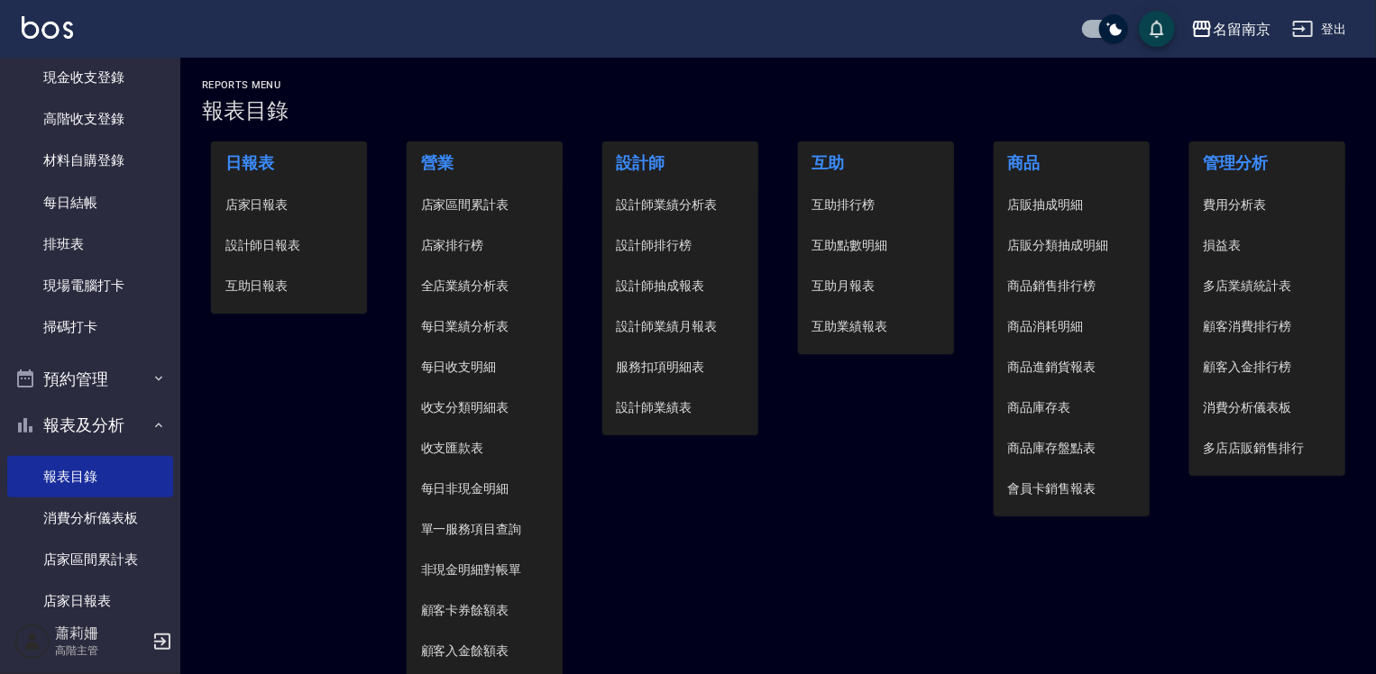
click at [251, 201] on span "店家日報表" at bounding box center [289, 205] width 128 height 19
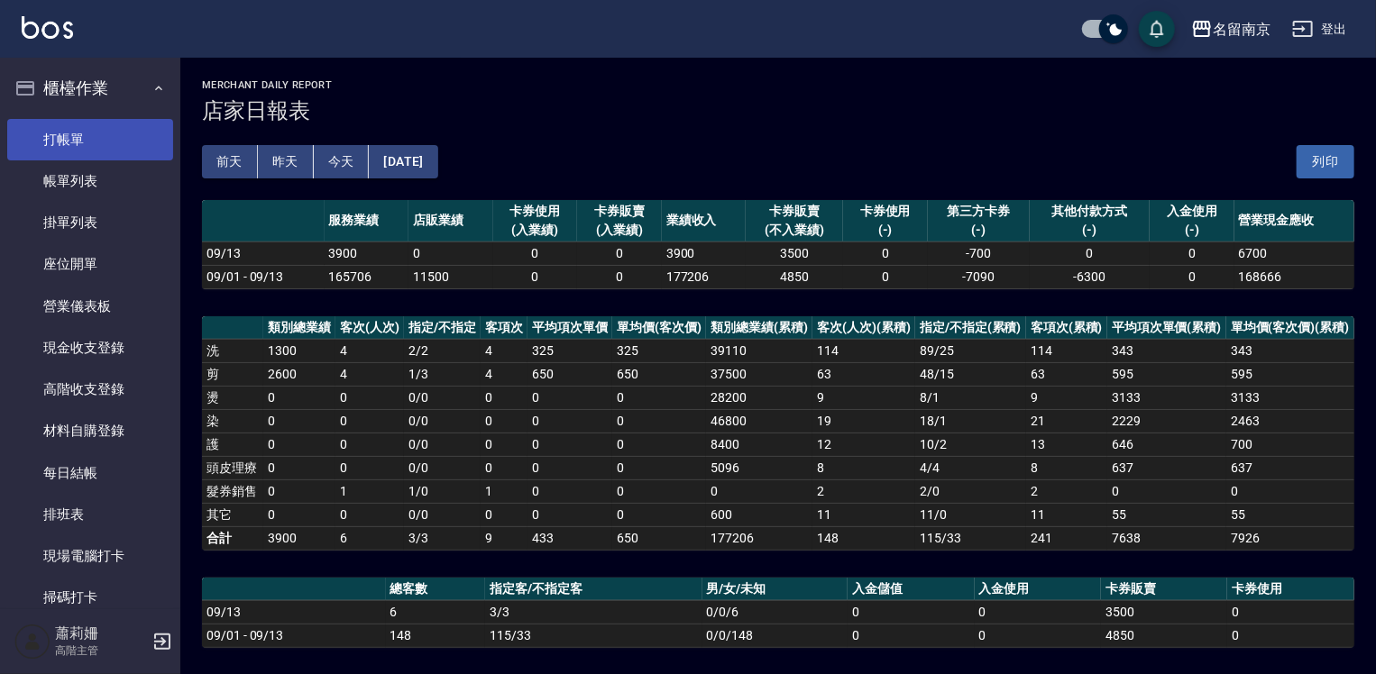
click at [128, 132] on link "打帳單" at bounding box center [90, 139] width 166 height 41
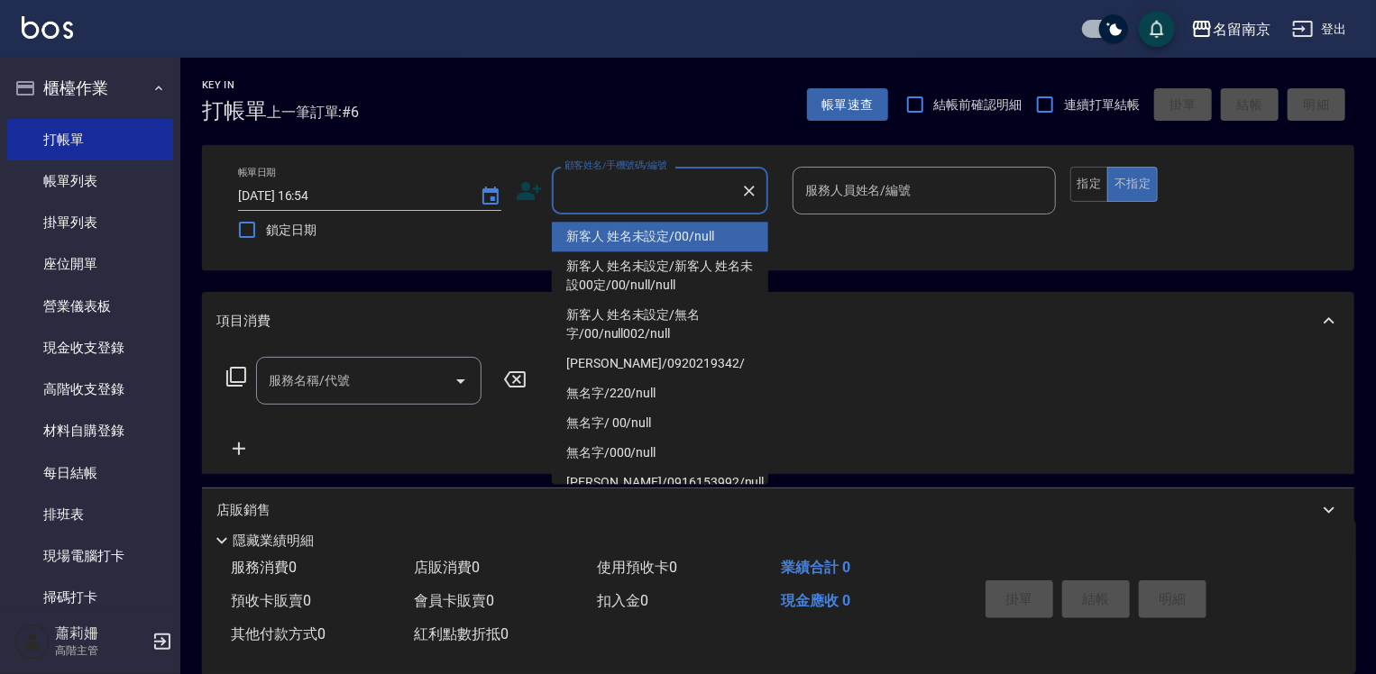
click at [639, 180] on input "顧客姓名/手機號碼/編號" at bounding box center [646, 191] width 173 height 32
type input "新客人 姓名未設定/00/null"
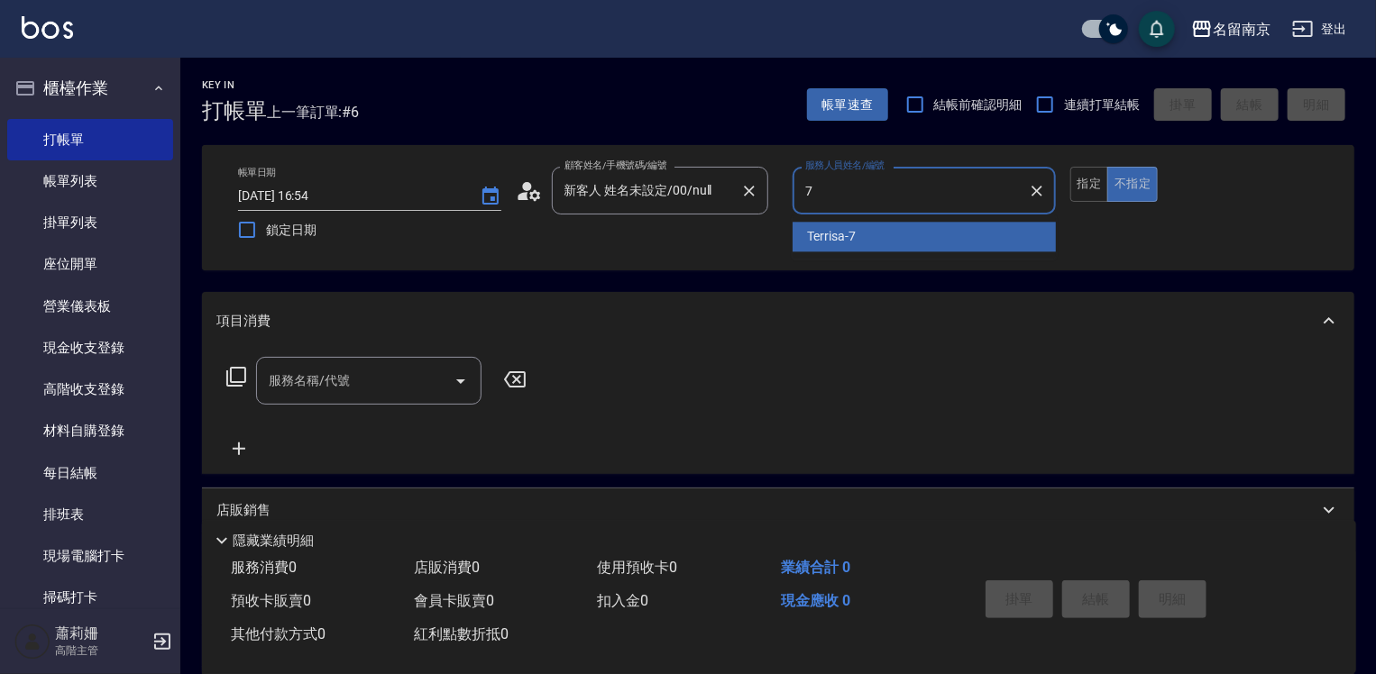
type input "Terrisa-7"
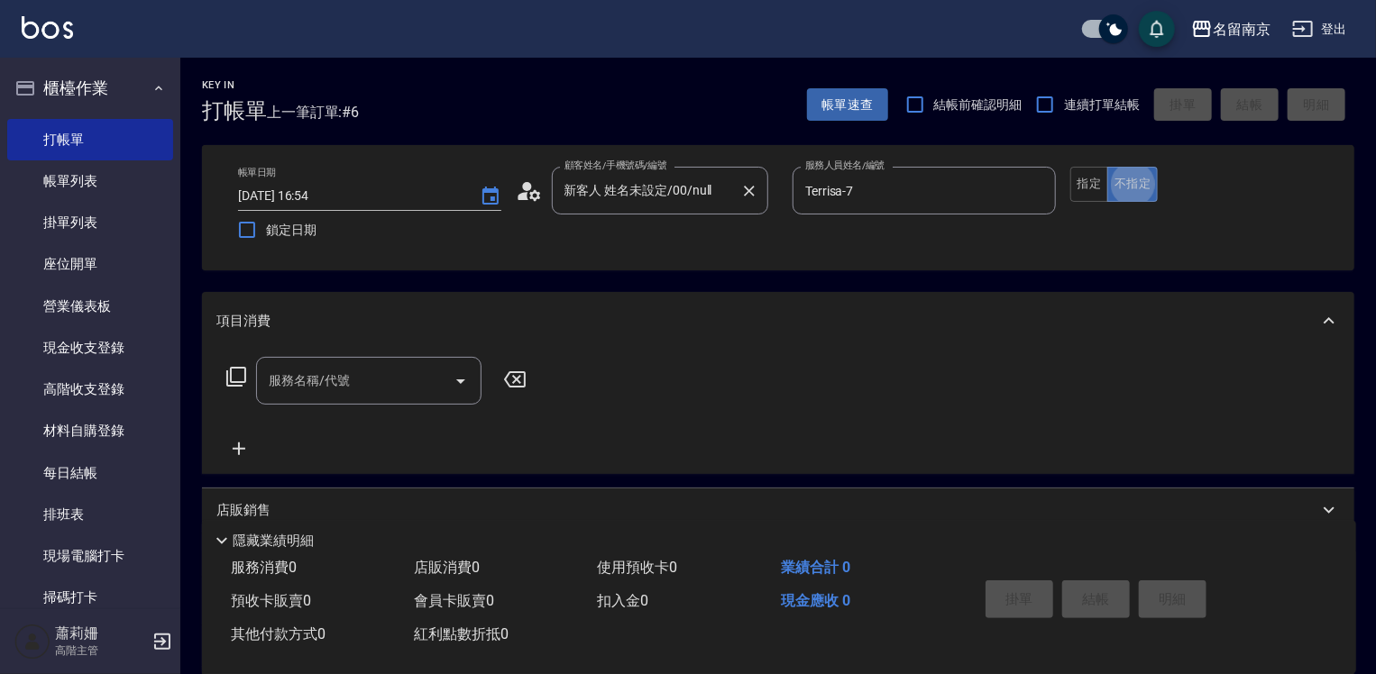
type button "false"
click at [1089, 169] on button "指定" at bounding box center [1089, 184] width 39 height 35
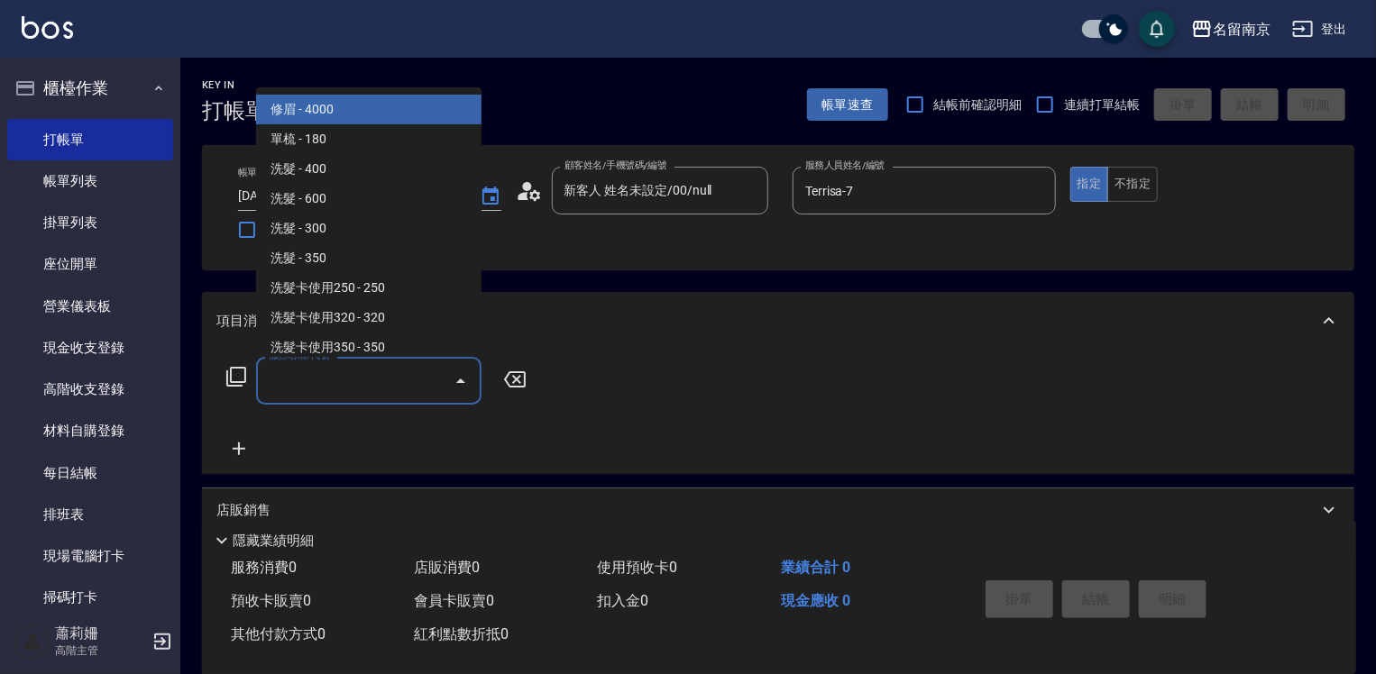
click at [400, 379] on input "服務名稱/代號" at bounding box center [355, 381] width 182 height 32
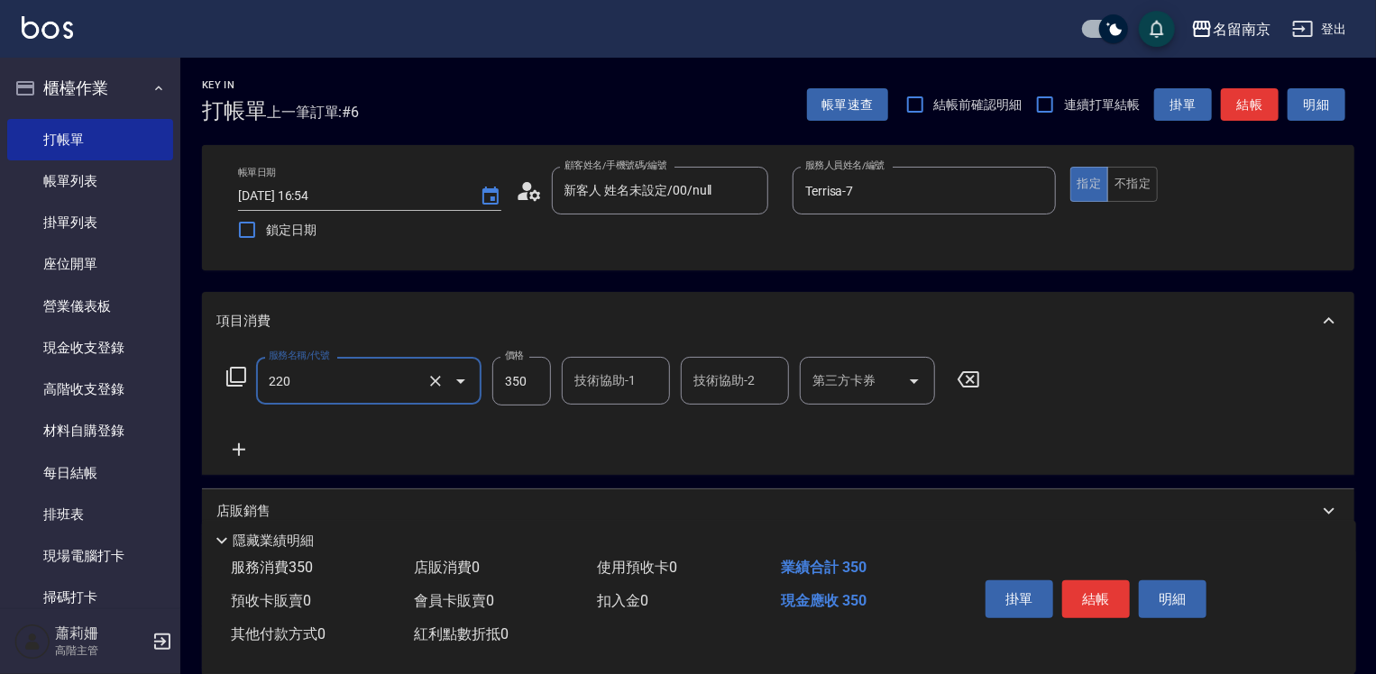
type input "洗髮(220)"
type input "Terrisa-7"
click at [245, 453] on icon at bounding box center [238, 450] width 45 height 22
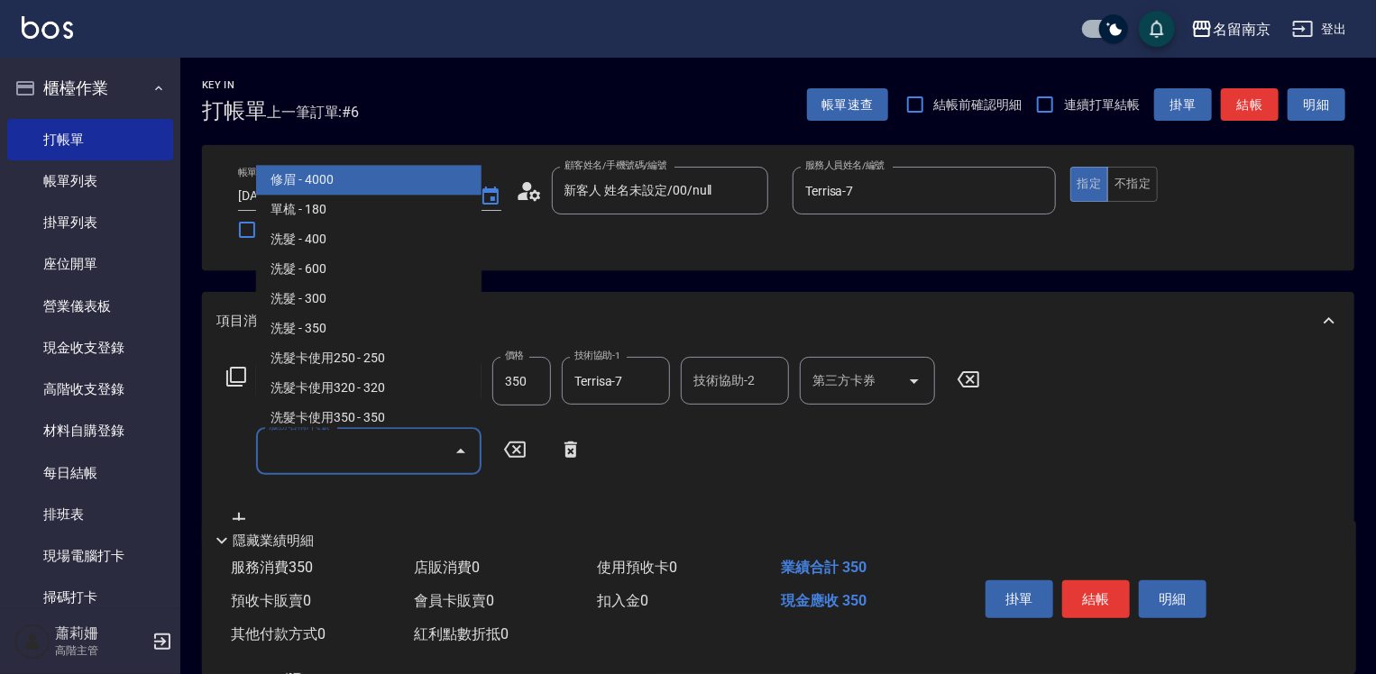
click at [356, 444] on input "服務名稱/代號" at bounding box center [355, 451] width 182 height 32
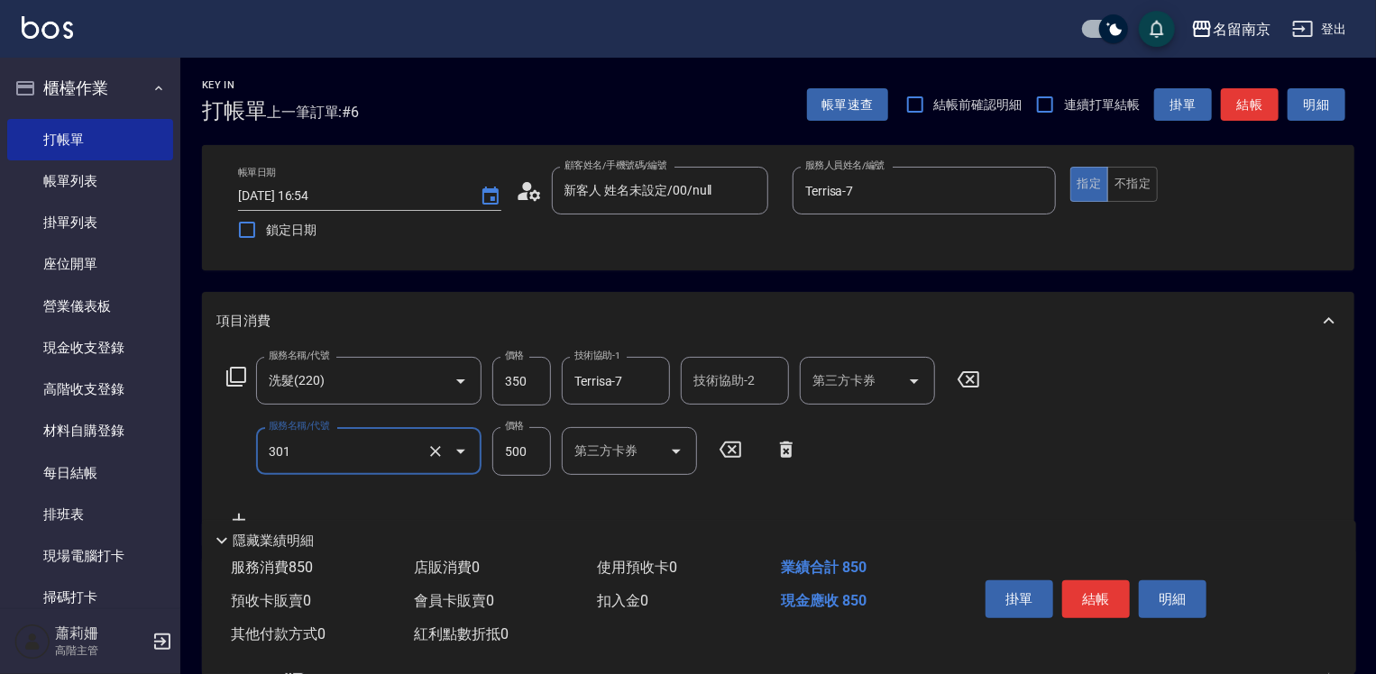
type input "剪髮(301)"
type input "650"
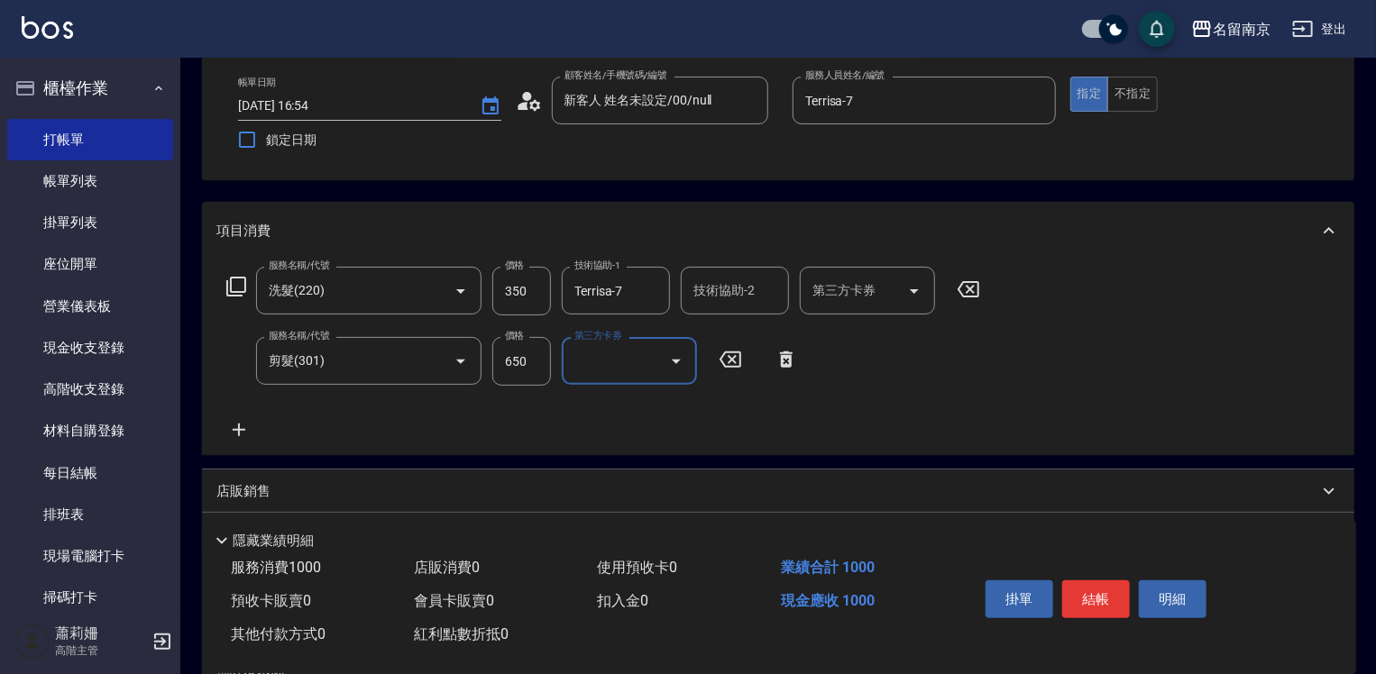
click at [237, 288] on icon at bounding box center [236, 287] width 22 height 22
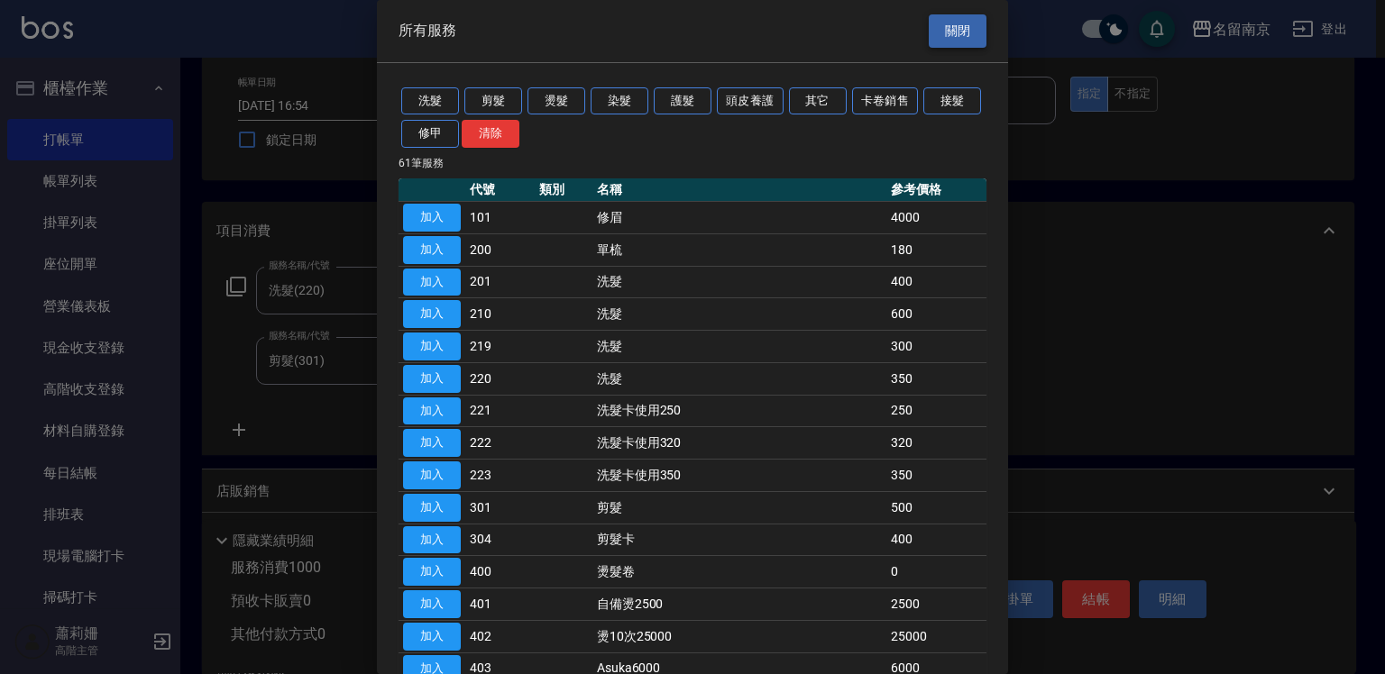
click at [937, 32] on button "關閉" at bounding box center [957, 30] width 58 height 33
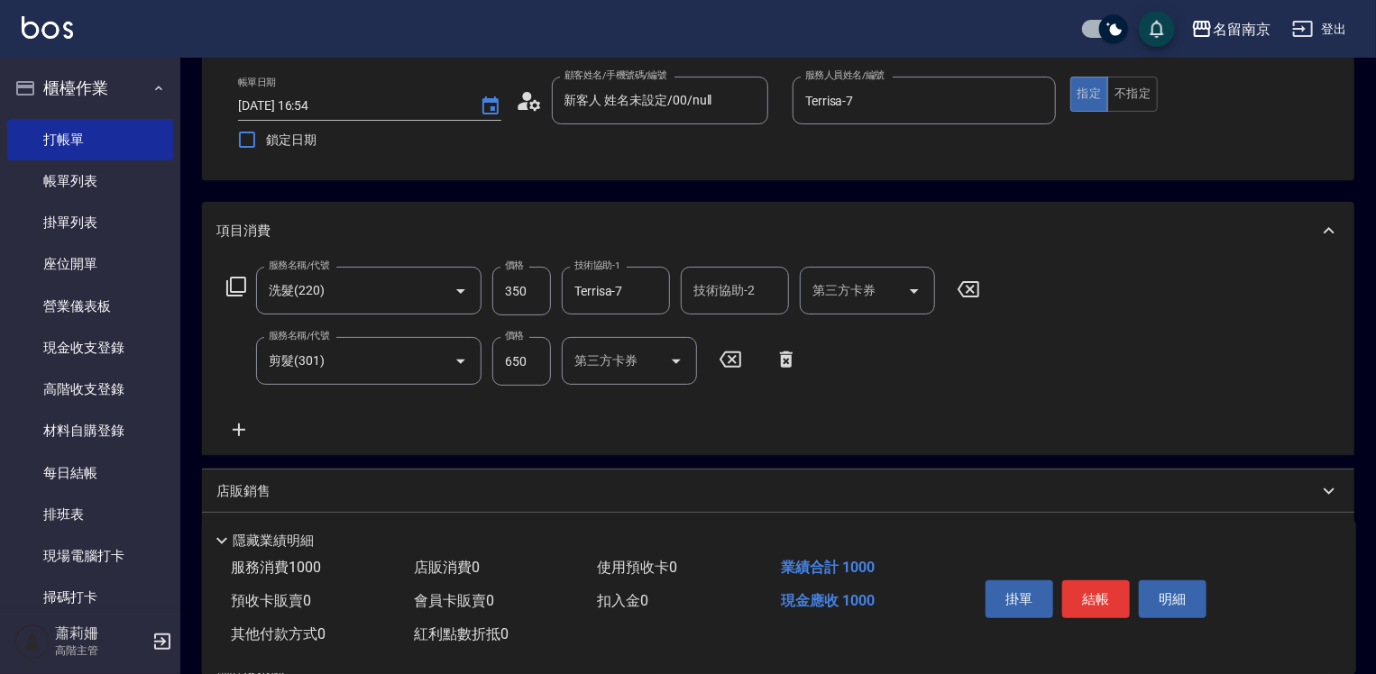
click at [249, 425] on icon at bounding box center [238, 430] width 45 height 22
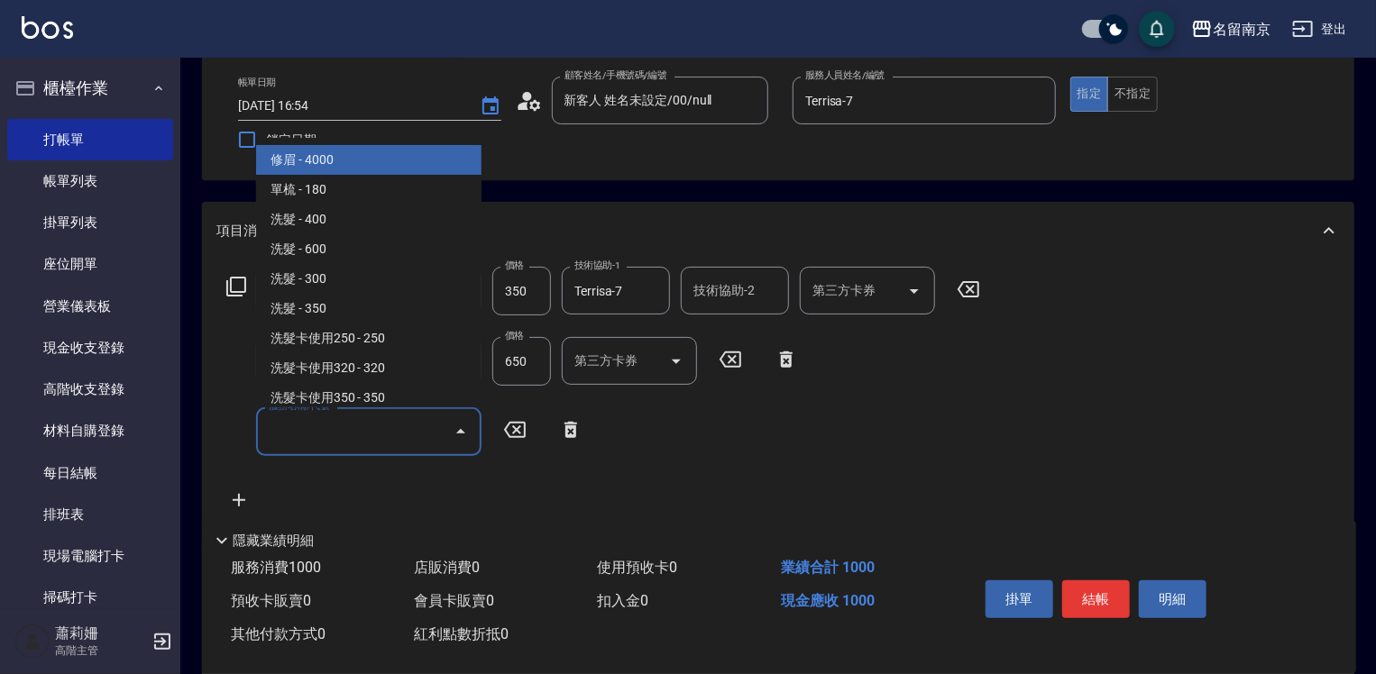
click at [285, 420] on input "服務名稱/代號" at bounding box center [355, 432] width 182 height 32
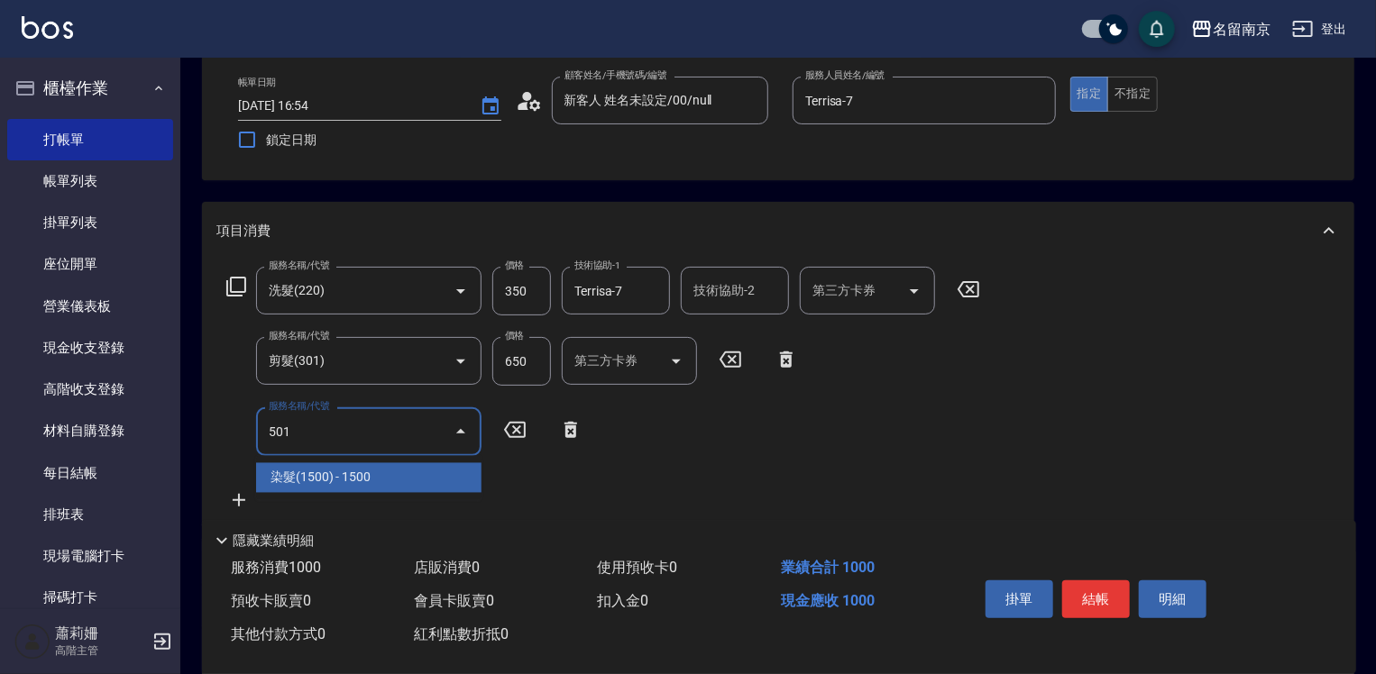
type input "染髮(1500)(501)"
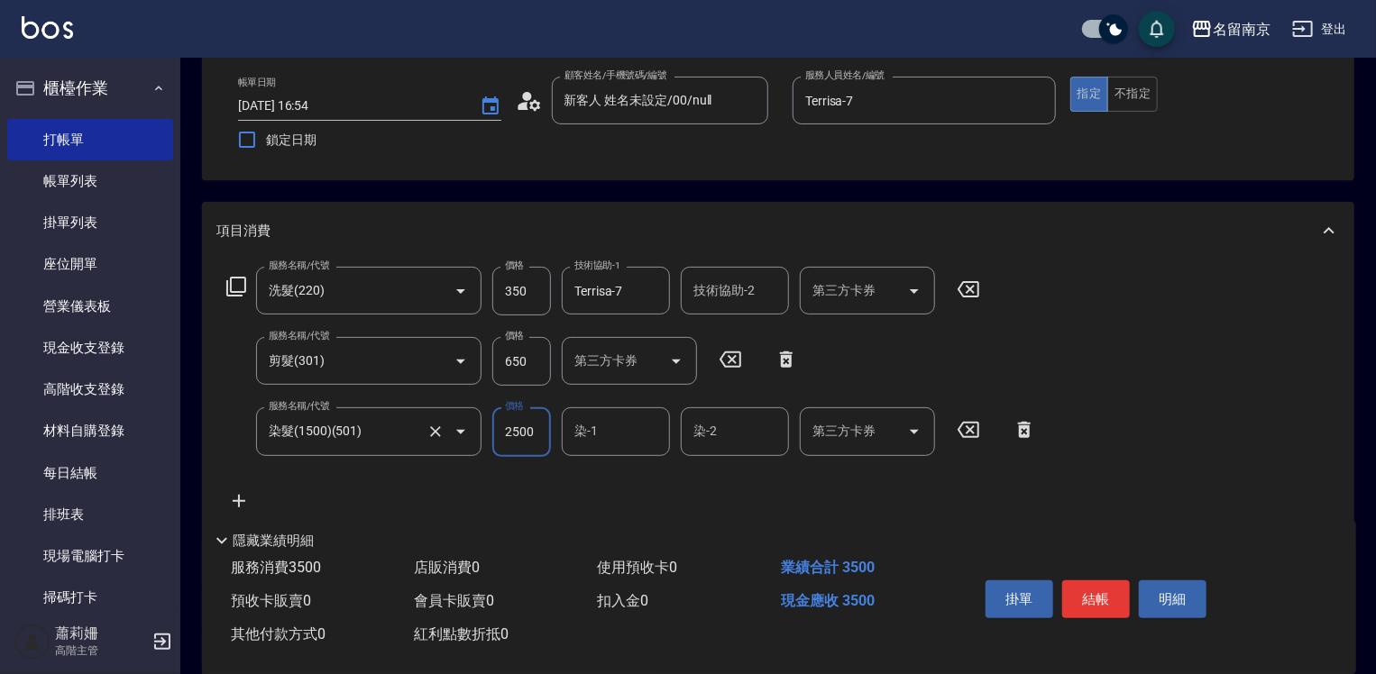
type input "2500"
type input "2"
type input "Terrisa-7"
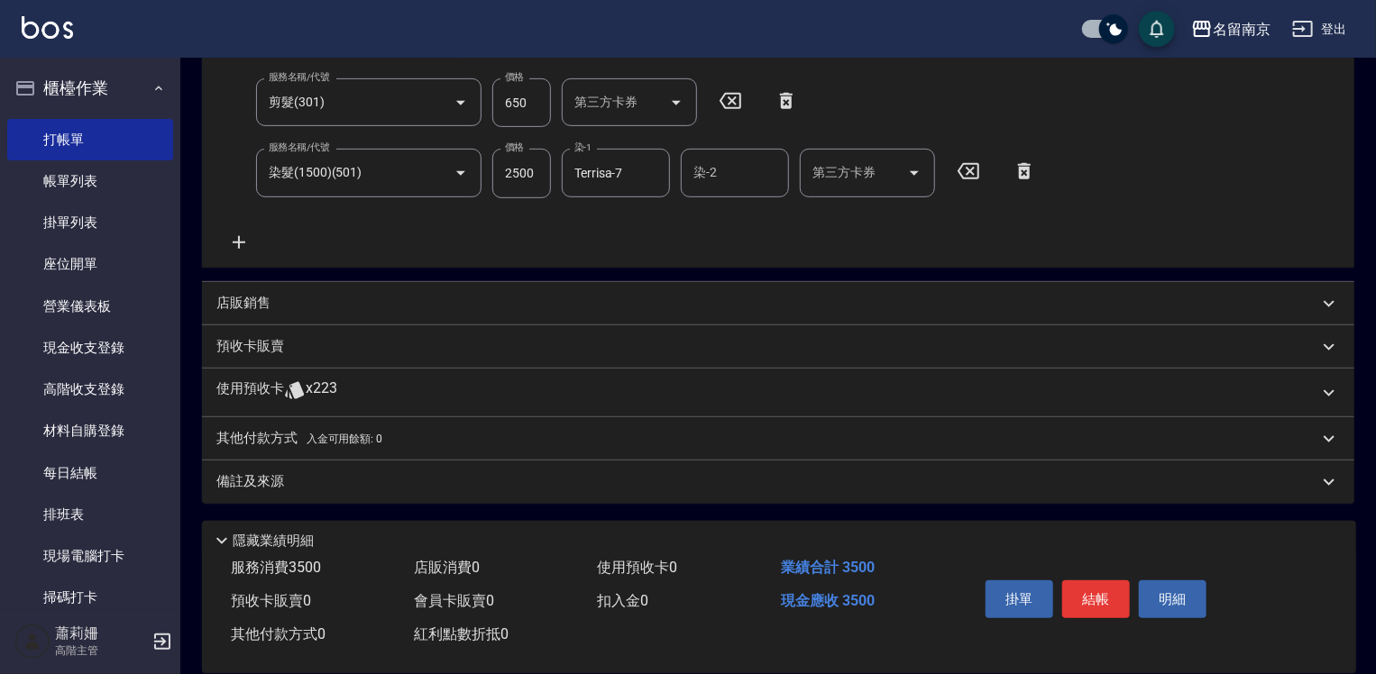
click at [251, 303] on p "店販銷售" at bounding box center [243, 303] width 54 height 19
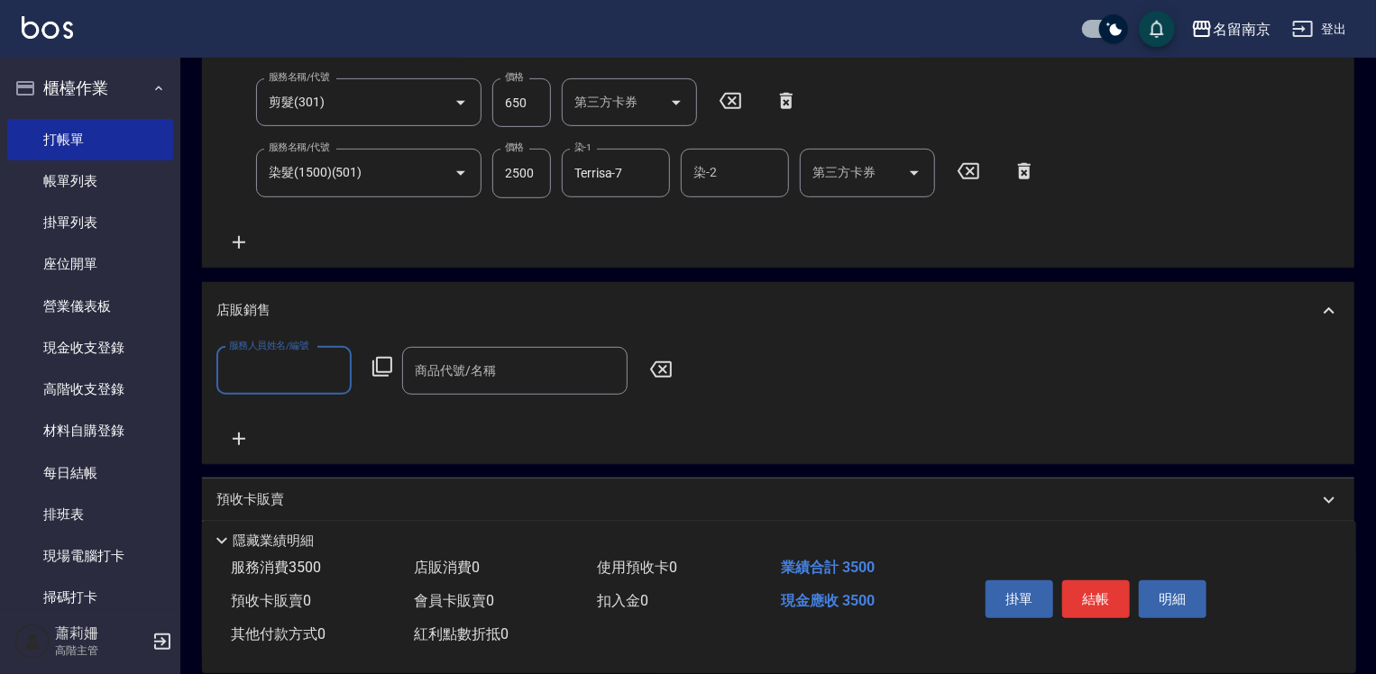
scroll to position [0, 0]
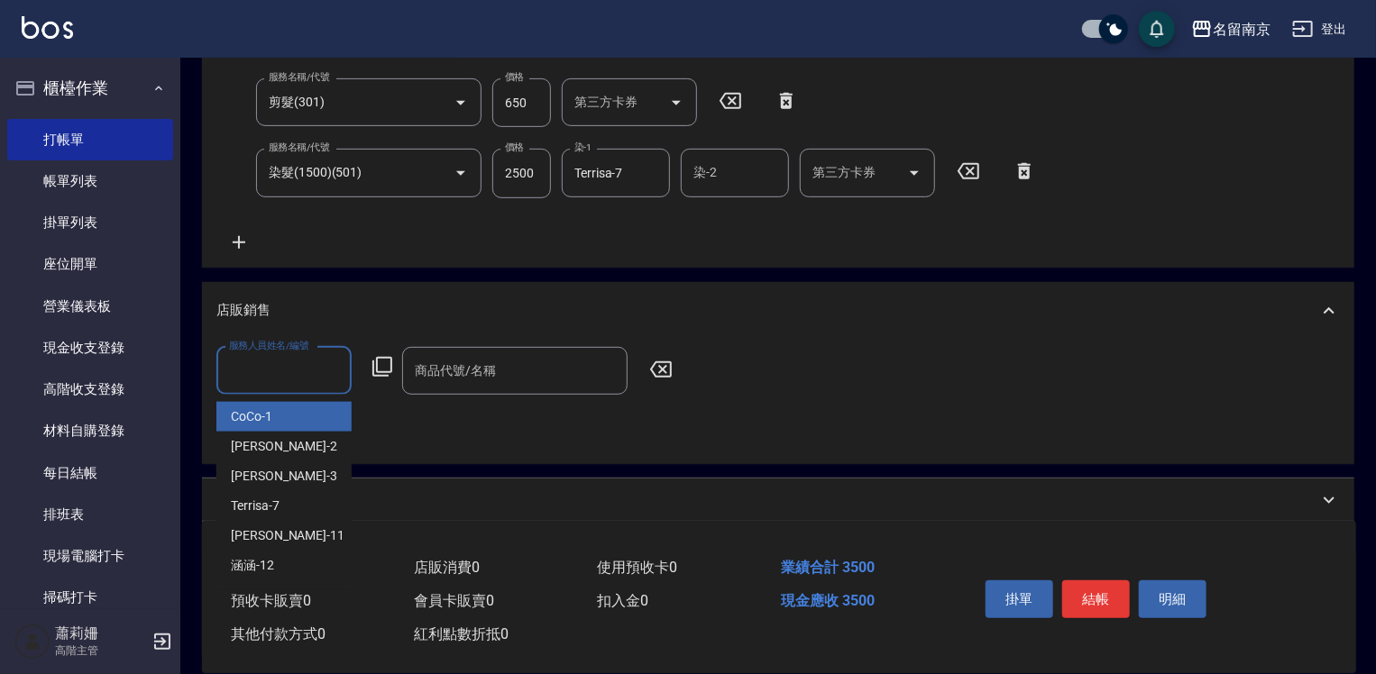
click at [288, 370] on input "服務人員姓名/編號" at bounding box center [283, 371] width 119 height 32
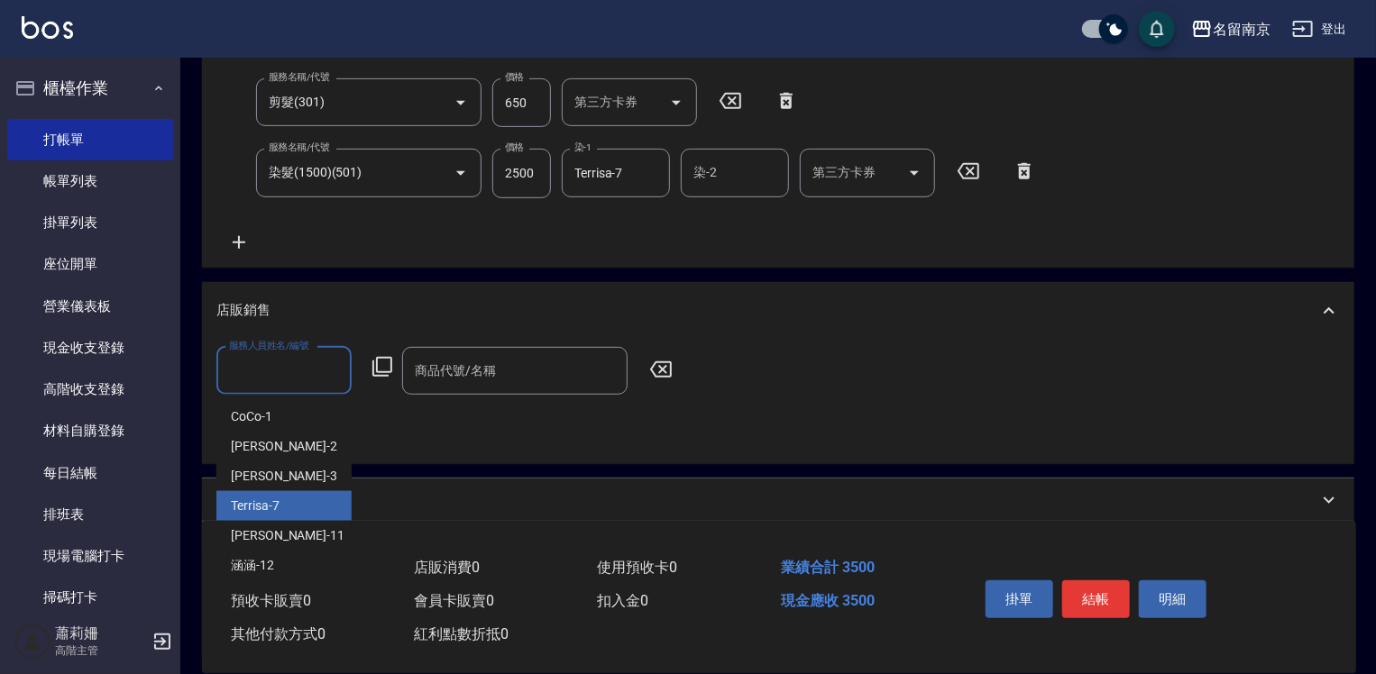
click at [283, 501] on div "Terrisa -7" at bounding box center [283, 506] width 135 height 30
type input "Terrisa-7"
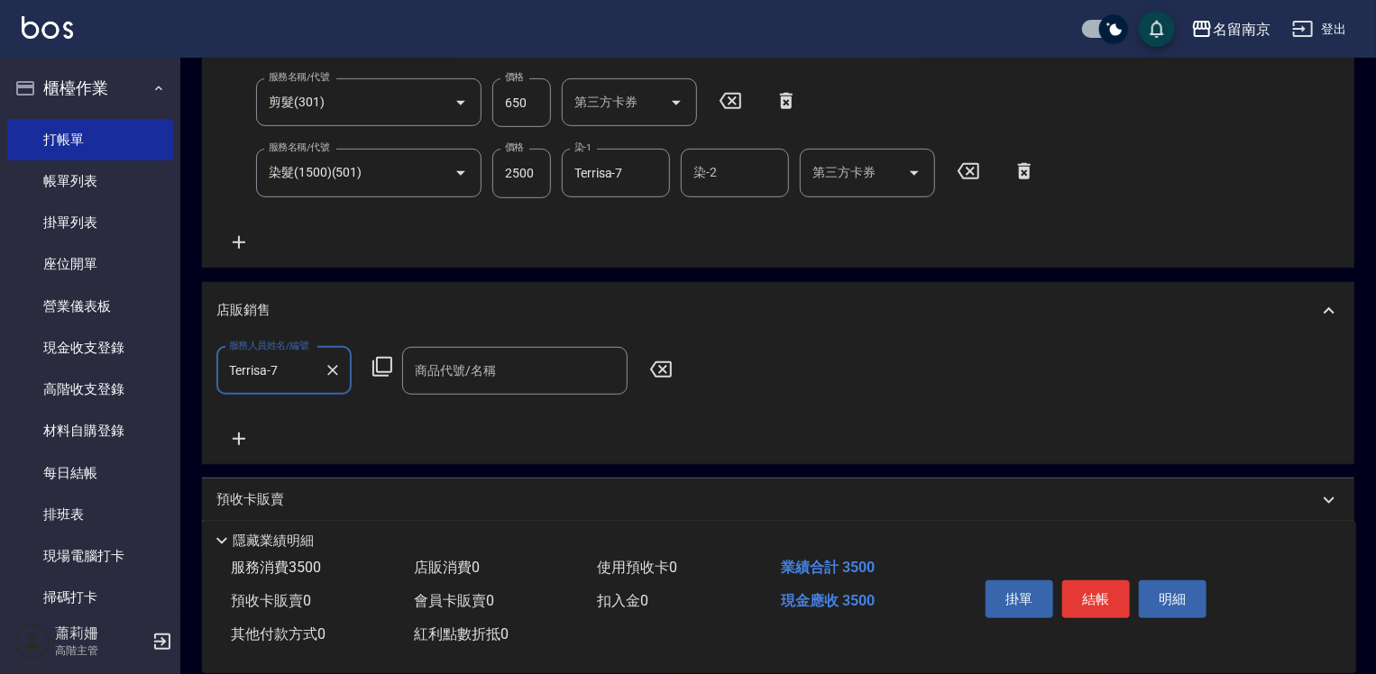
click at [383, 365] on icon at bounding box center [382, 367] width 22 height 22
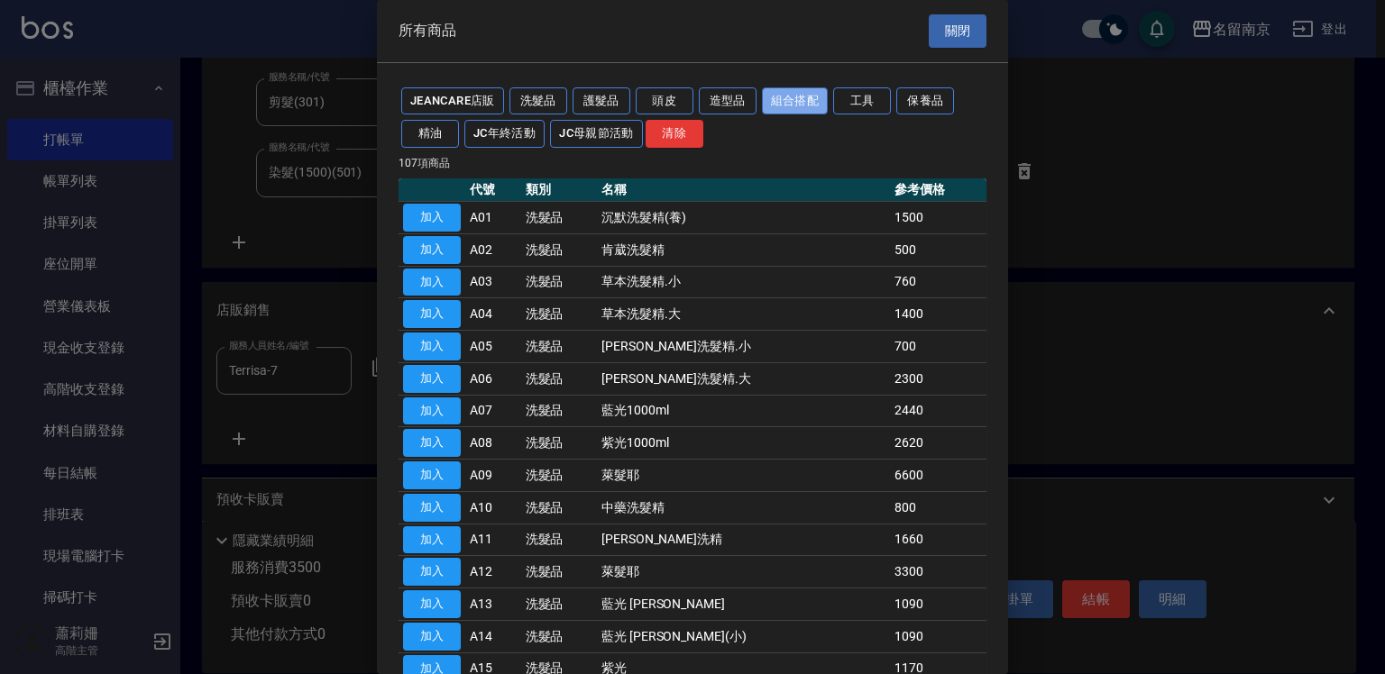
click at [784, 95] on button "組合搭配" at bounding box center [795, 101] width 67 height 28
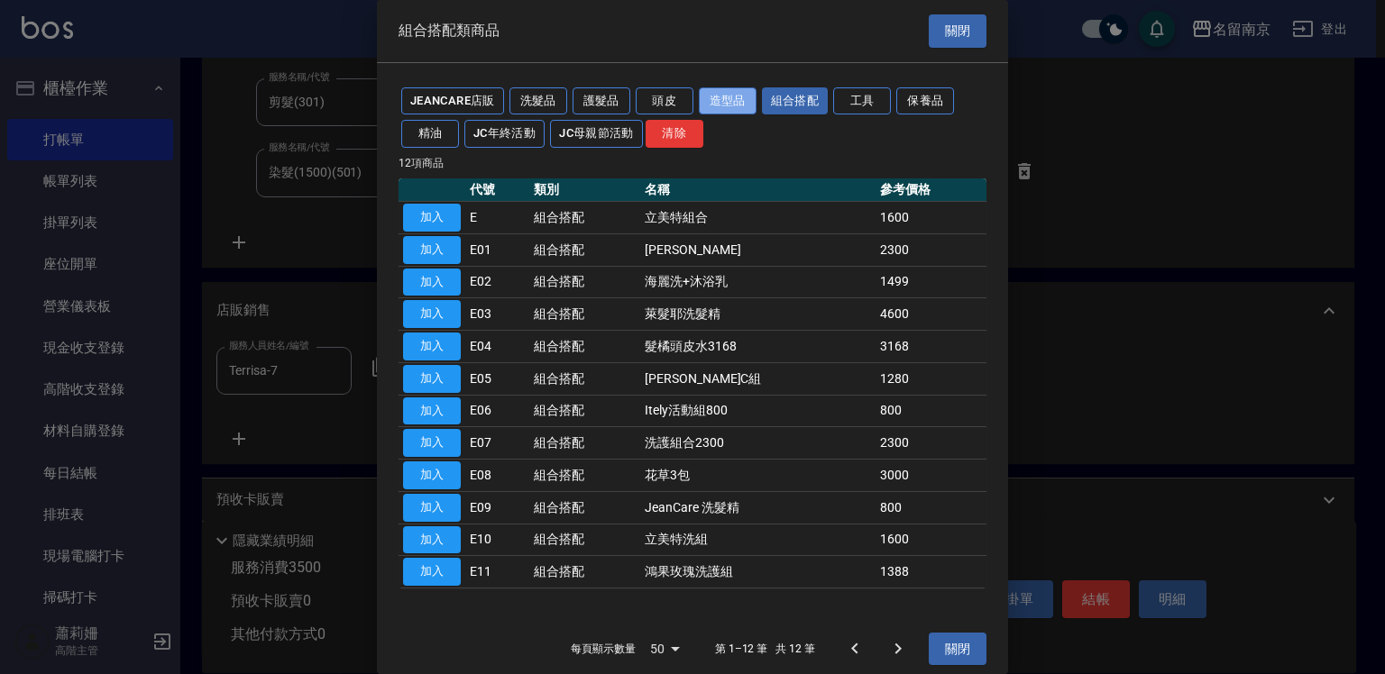
click at [744, 101] on button "造型品" at bounding box center [728, 101] width 58 height 28
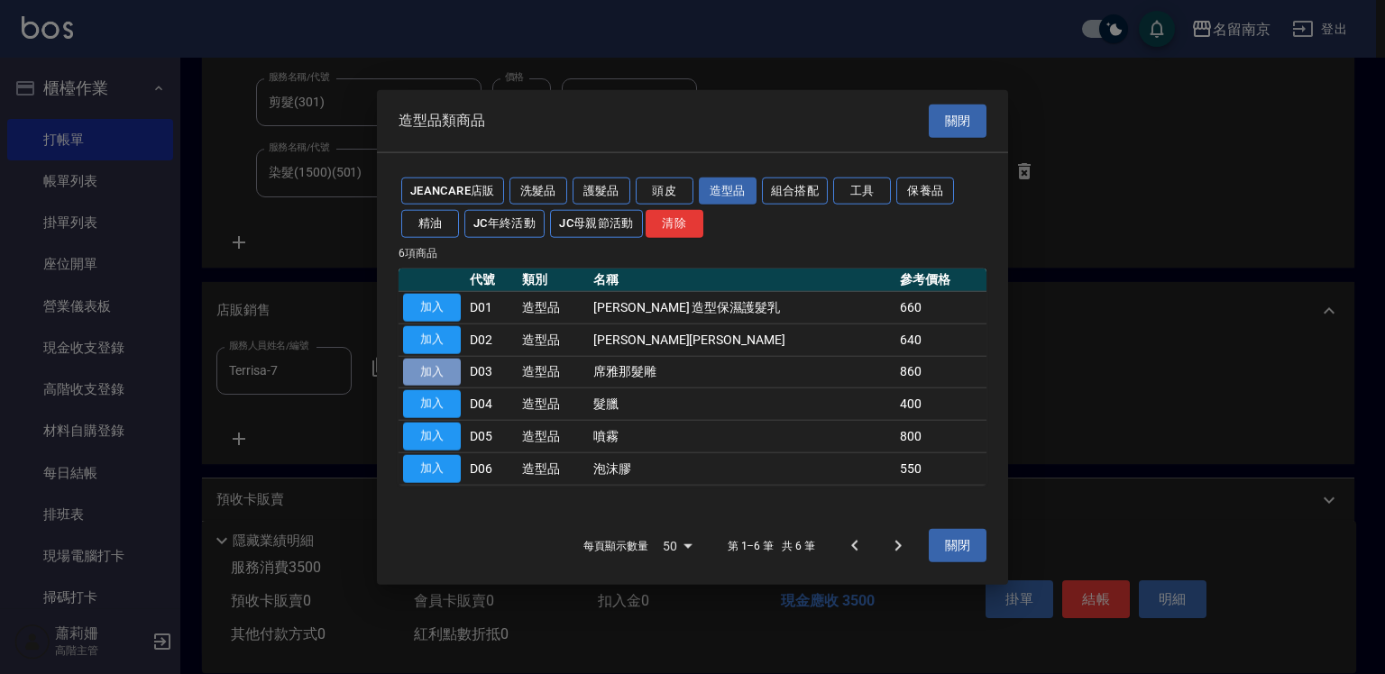
click at [419, 370] on button "加入" at bounding box center [432, 372] width 58 height 28
type input "席雅那髮雕"
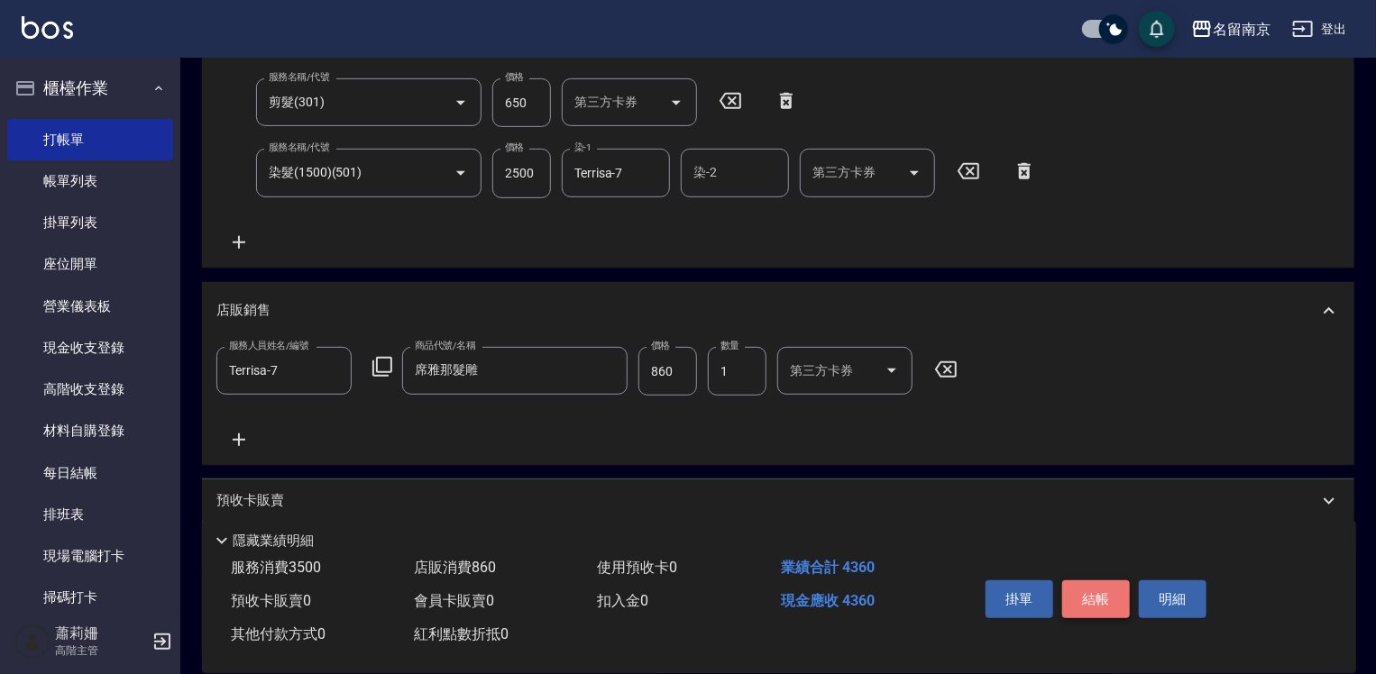
click at [1105, 595] on button "結帳" at bounding box center [1096, 600] width 68 height 38
